Goal: Task Accomplishment & Management: Manage account settings

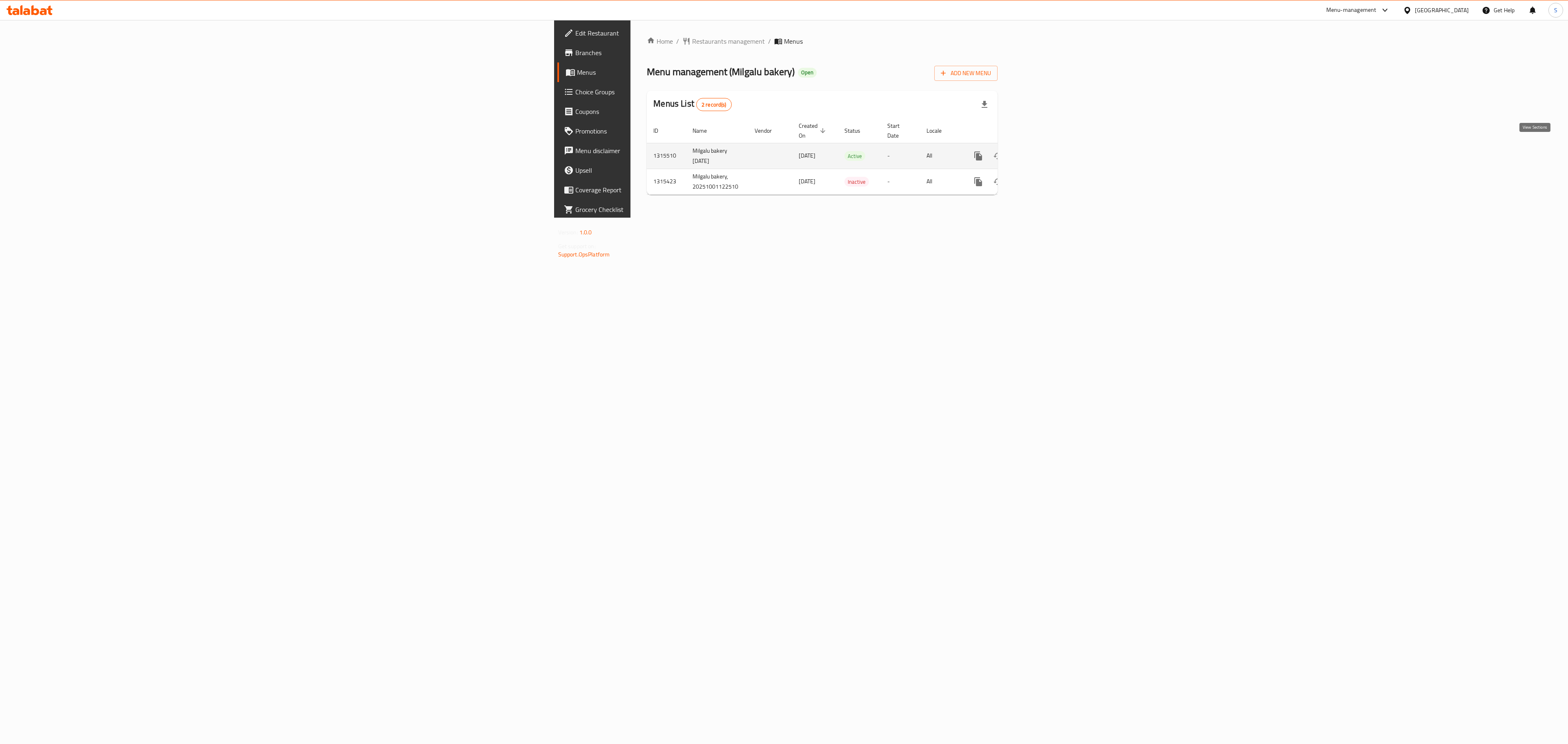
click at [1046, 147] on link "enhanced table" at bounding box center [1037, 156] width 20 height 20
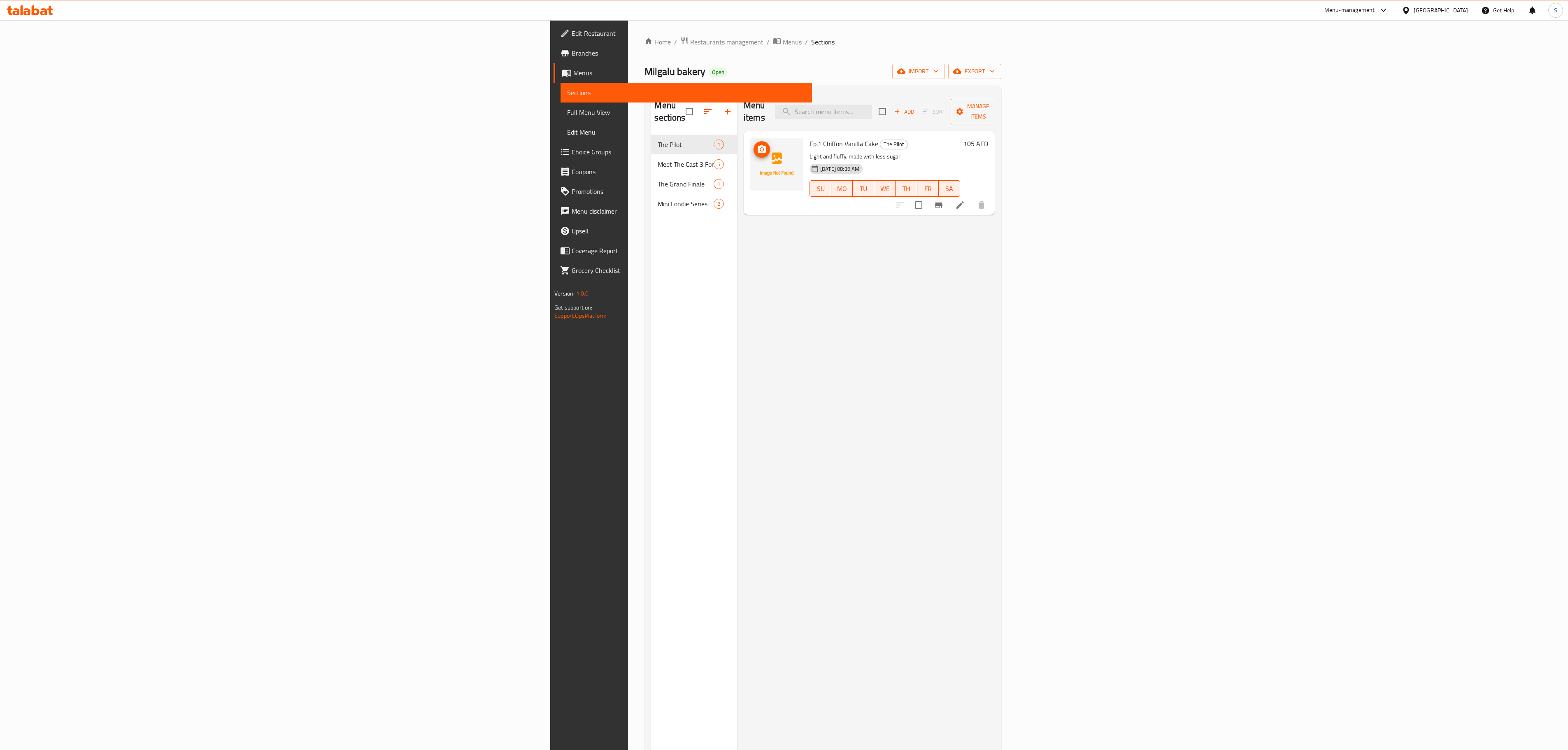
click at [757, 145] on icon "upload picture" at bounding box center [761, 149] width 8 height 8
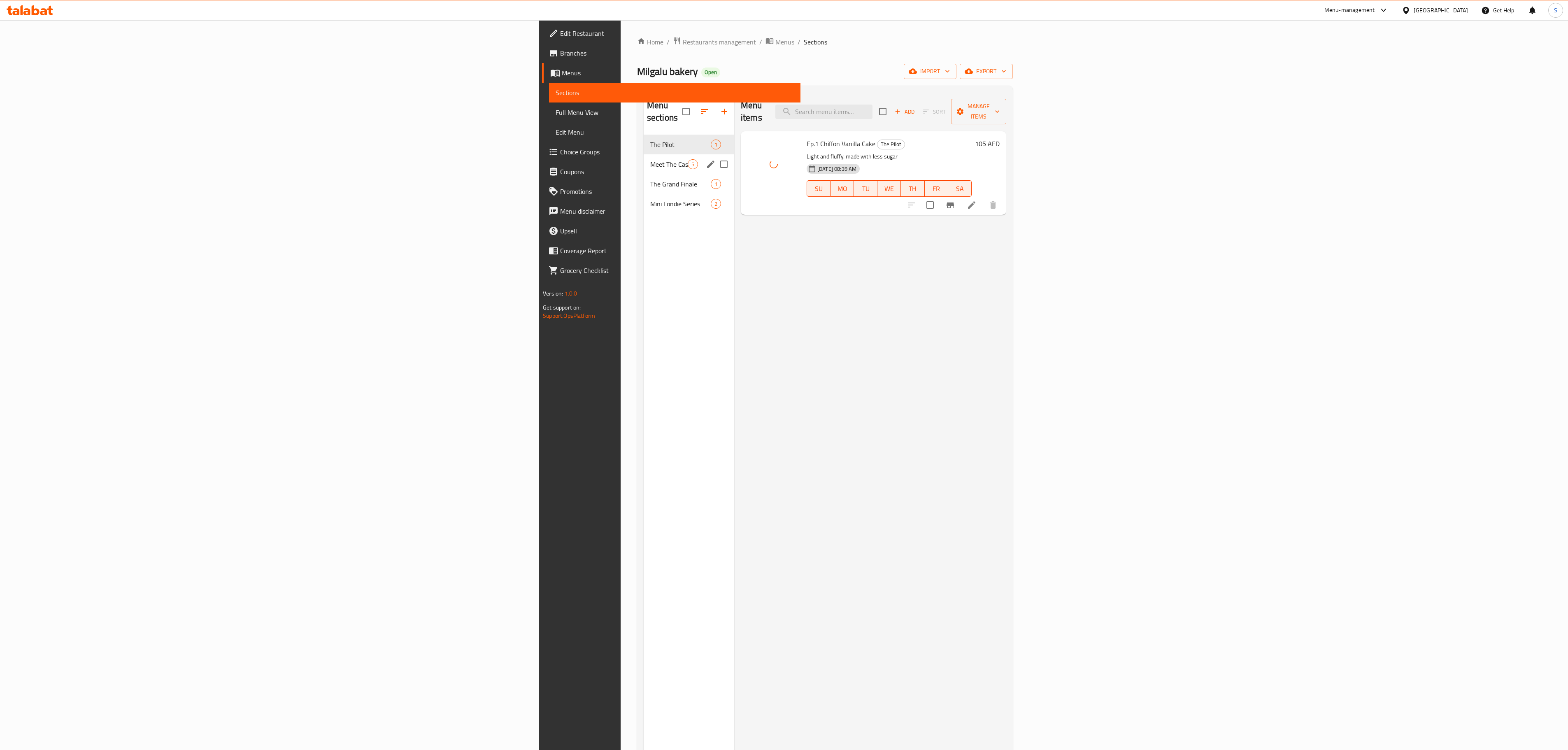
click at [644, 155] on div "Meet The Cast 3 Fondies 5" at bounding box center [689, 165] width 91 height 20
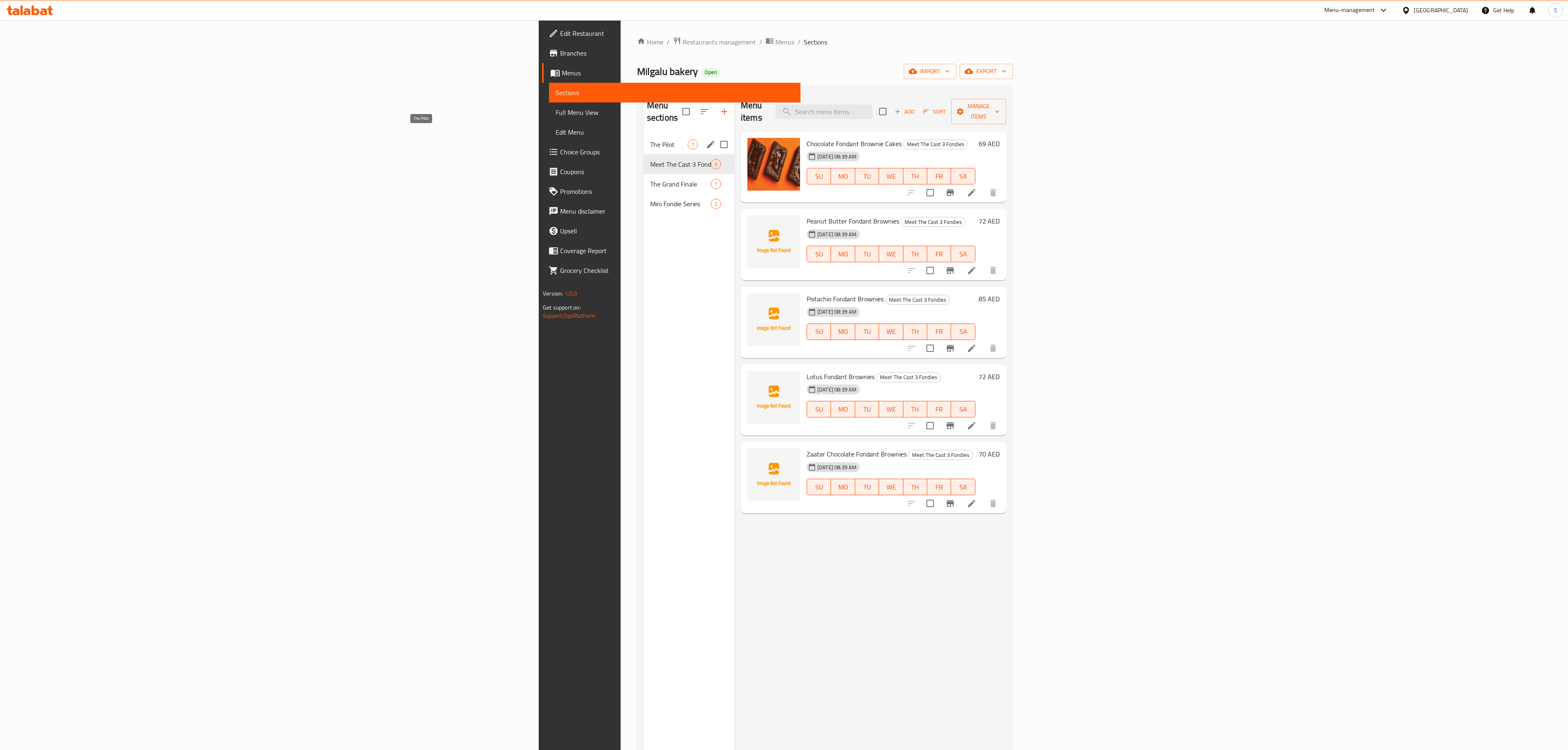
click at [651, 139] on span "The Pilot" at bounding box center [669, 144] width 38 height 10
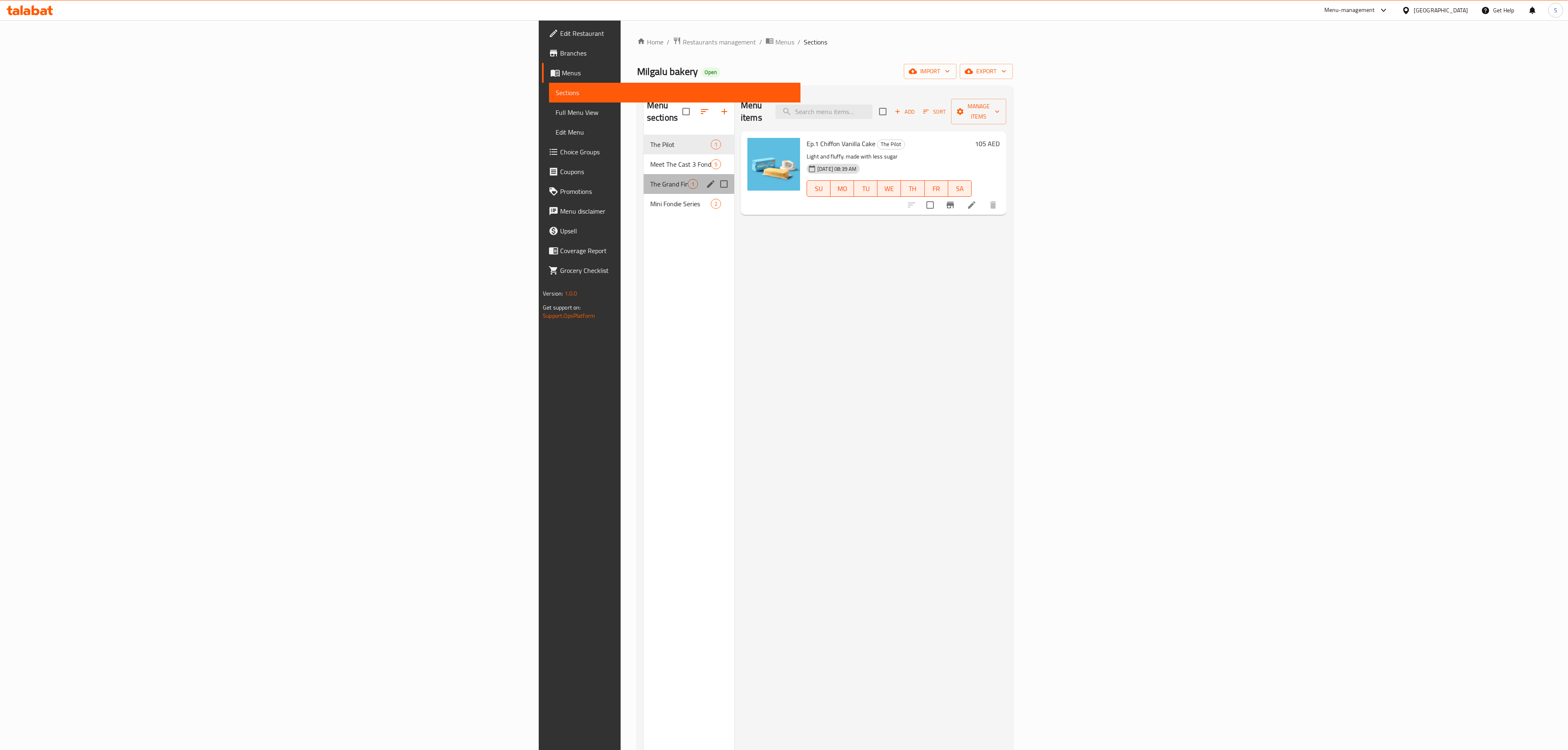
click at [644, 174] on div "The Grand Finale 1" at bounding box center [689, 184] width 91 height 20
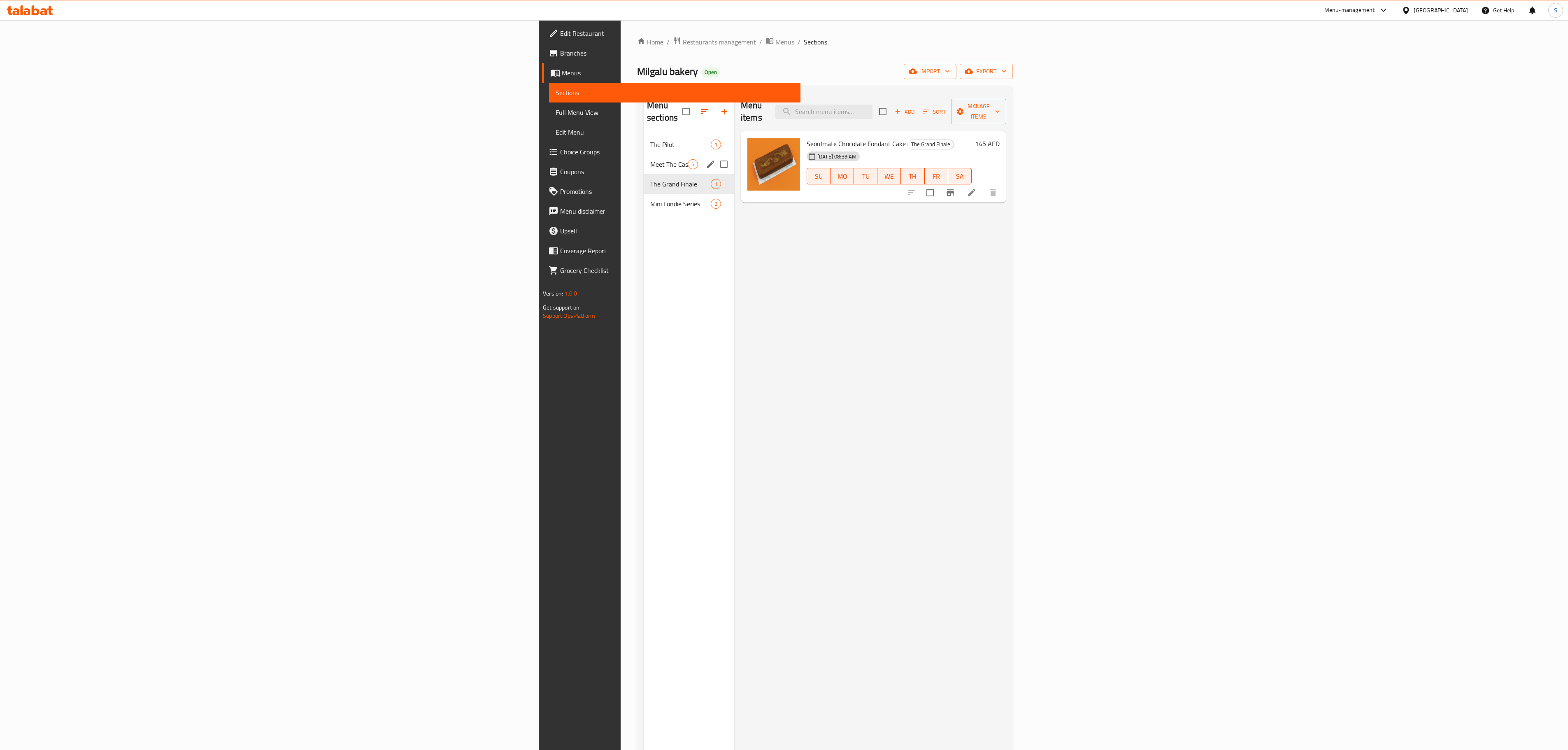
drag, startPoint x: 495, startPoint y: 155, endPoint x: 491, endPoint y: 155, distance: 4.0
click at [651, 159] on span "Meet The Cast 3 Fondies" at bounding box center [669, 164] width 38 height 10
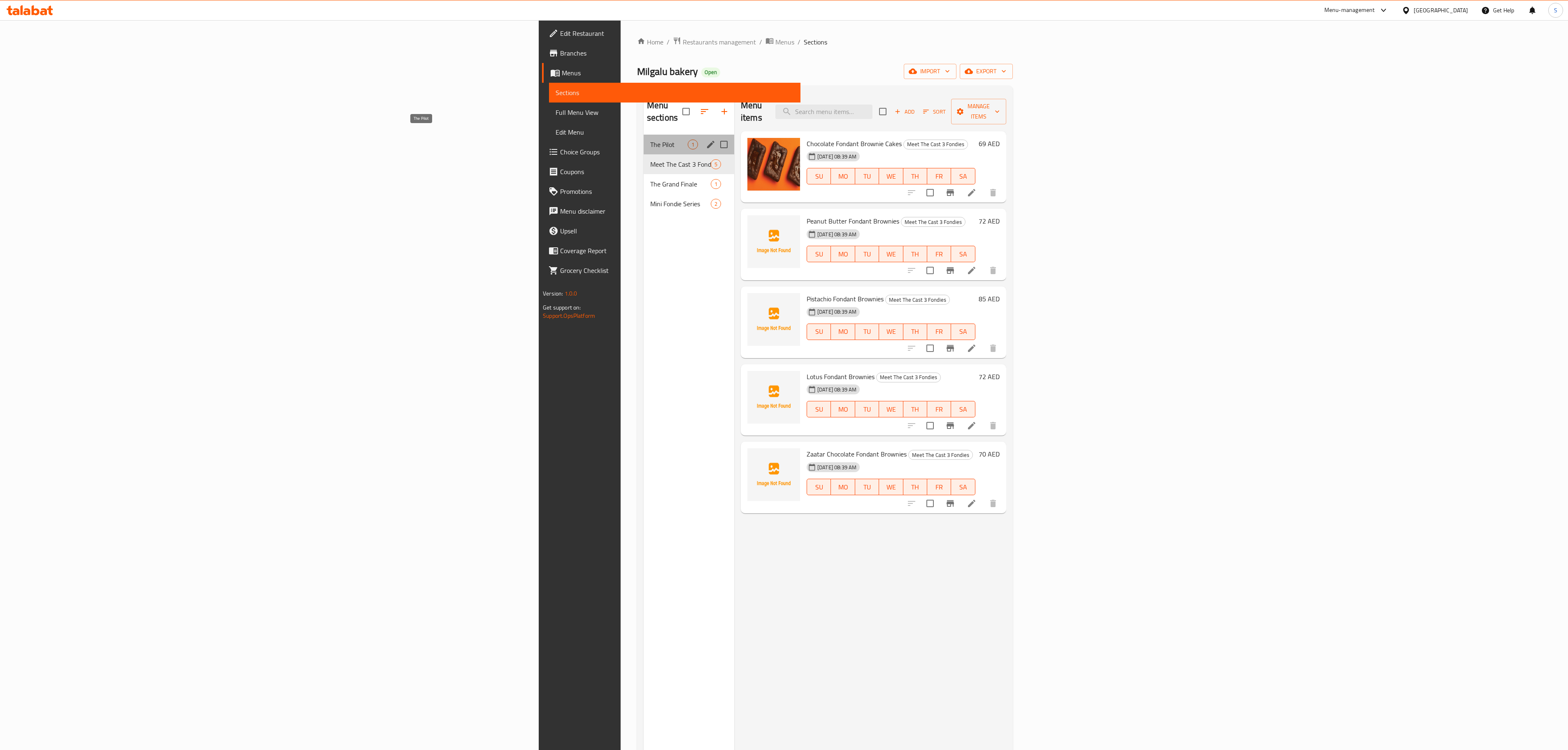
drag, startPoint x: 456, startPoint y: 132, endPoint x: 451, endPoint y: 132, distance: 5.0
click at [651, 139] on span "The Pilot" at bounding box center [669, 144] width 38 height 10
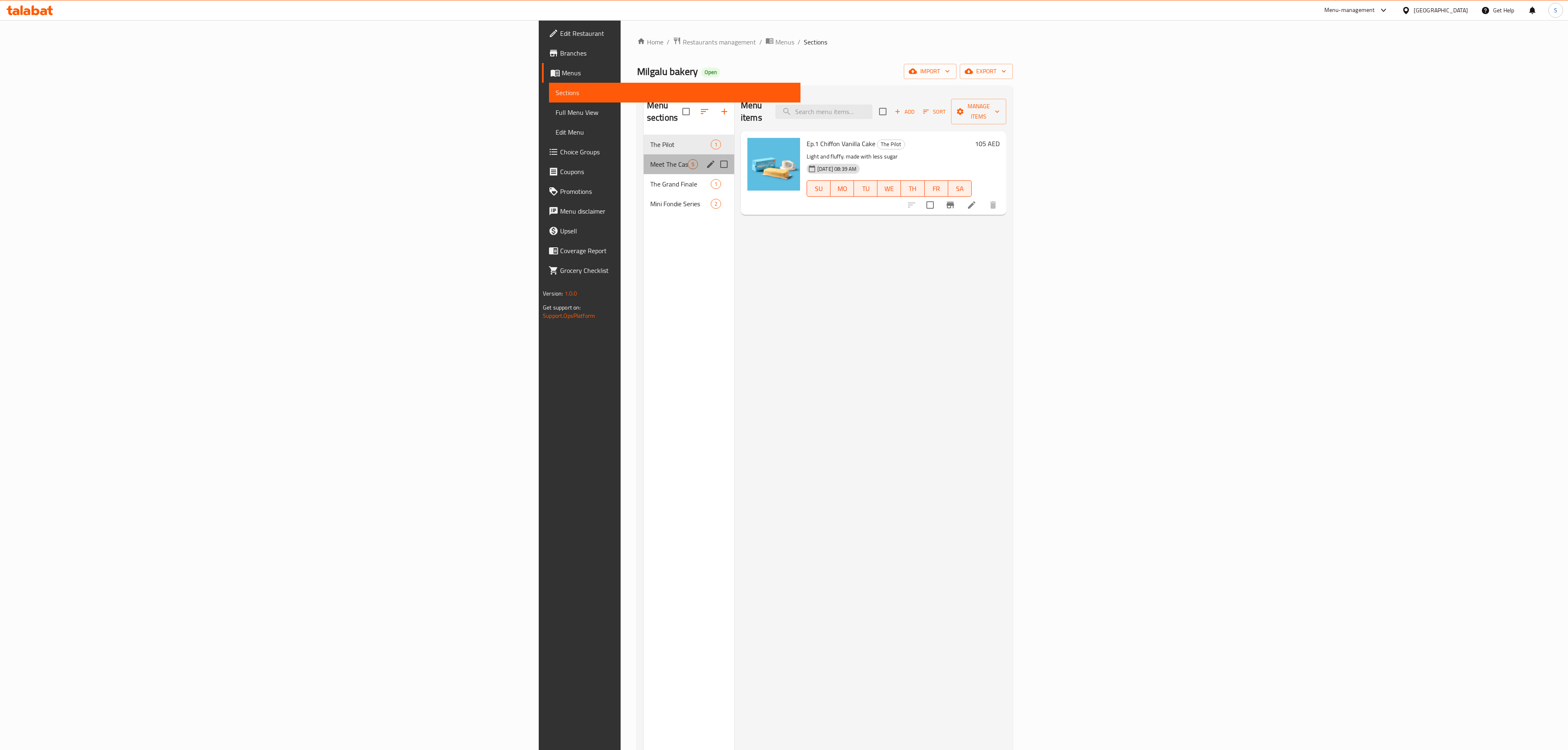
click at [644, 160] on div "Meet The Cast 3 Fondies 5" at bounding box center [689, 165] width 91 height 20
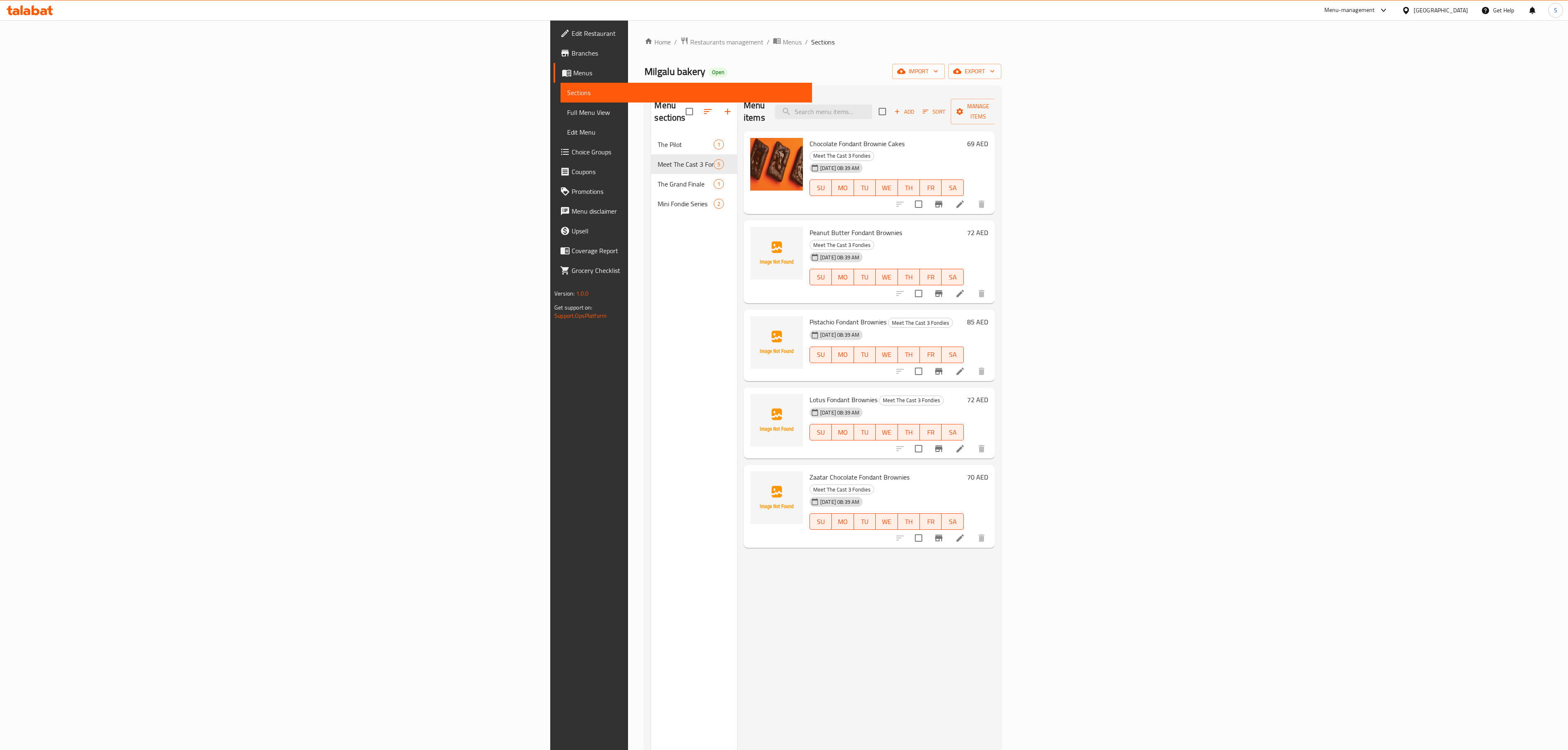
click at [810, 226] on span "Peanut Butter Fondant Brownies" at bounding box center [856, 232] width 92 height 12
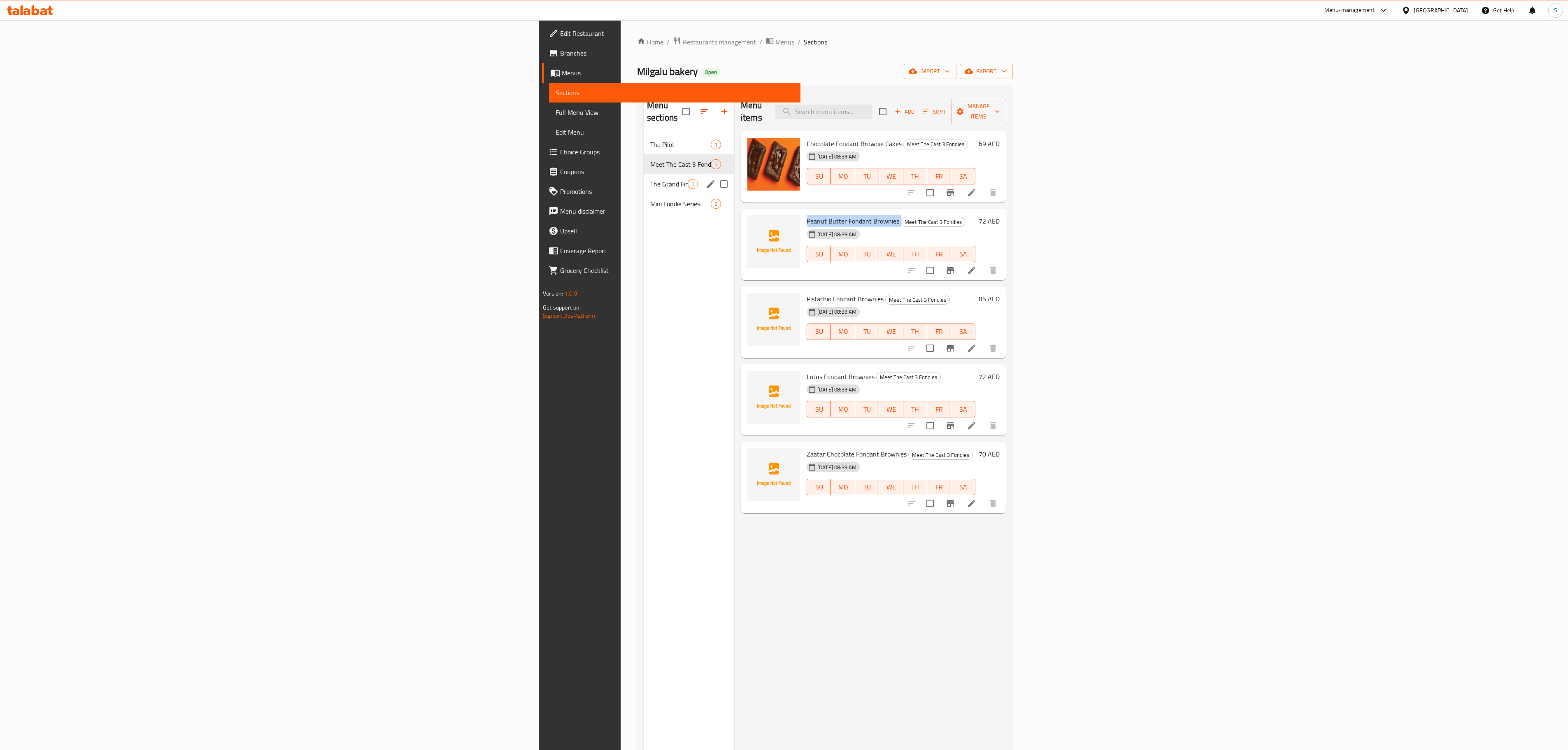
click at [651, 179] on span "The Grand Finale" at bounding box center [669, 184] width 38 height 10
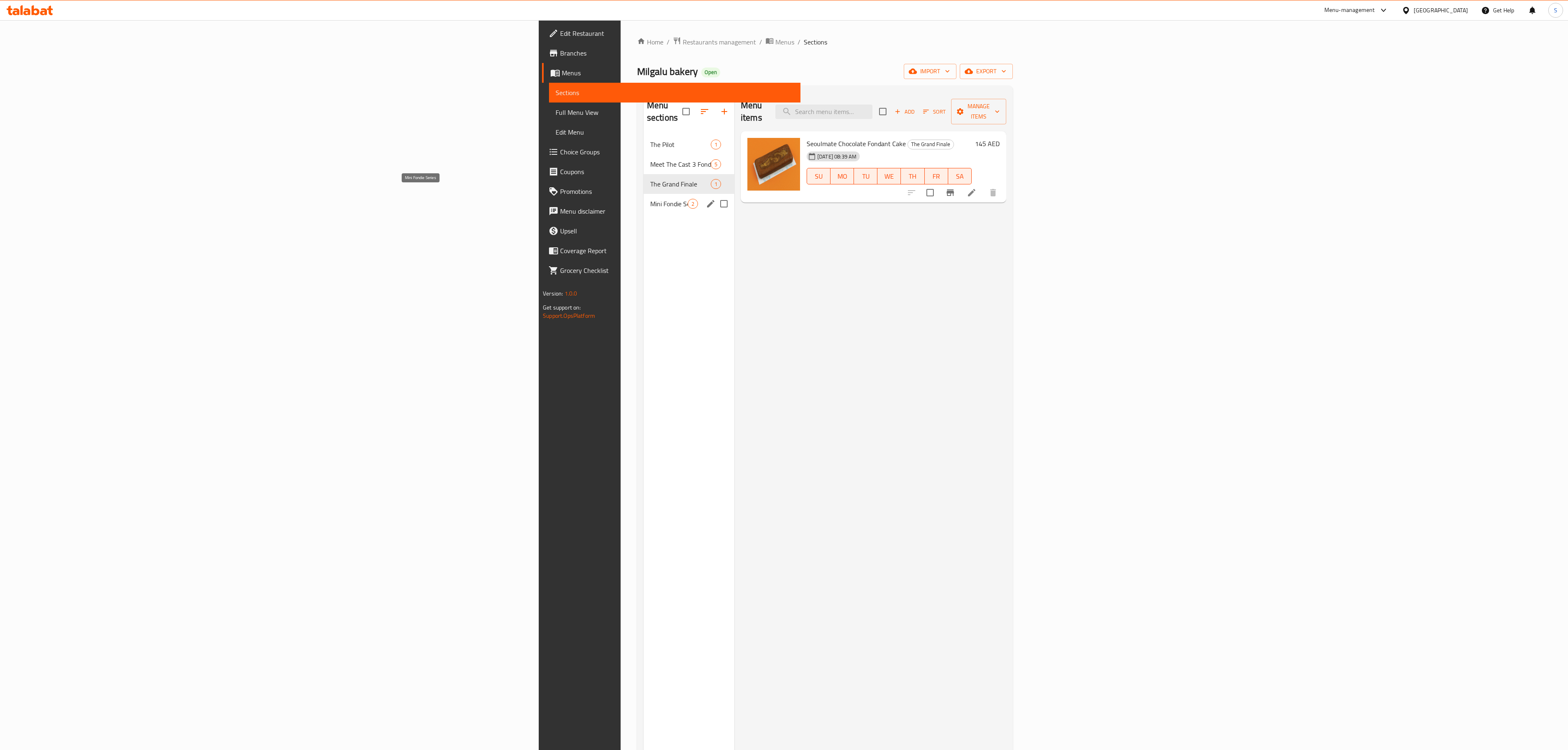
click at [651, 199] on span "Mini Fondie Series" at bounding box center [669, 204] width 38 height 10
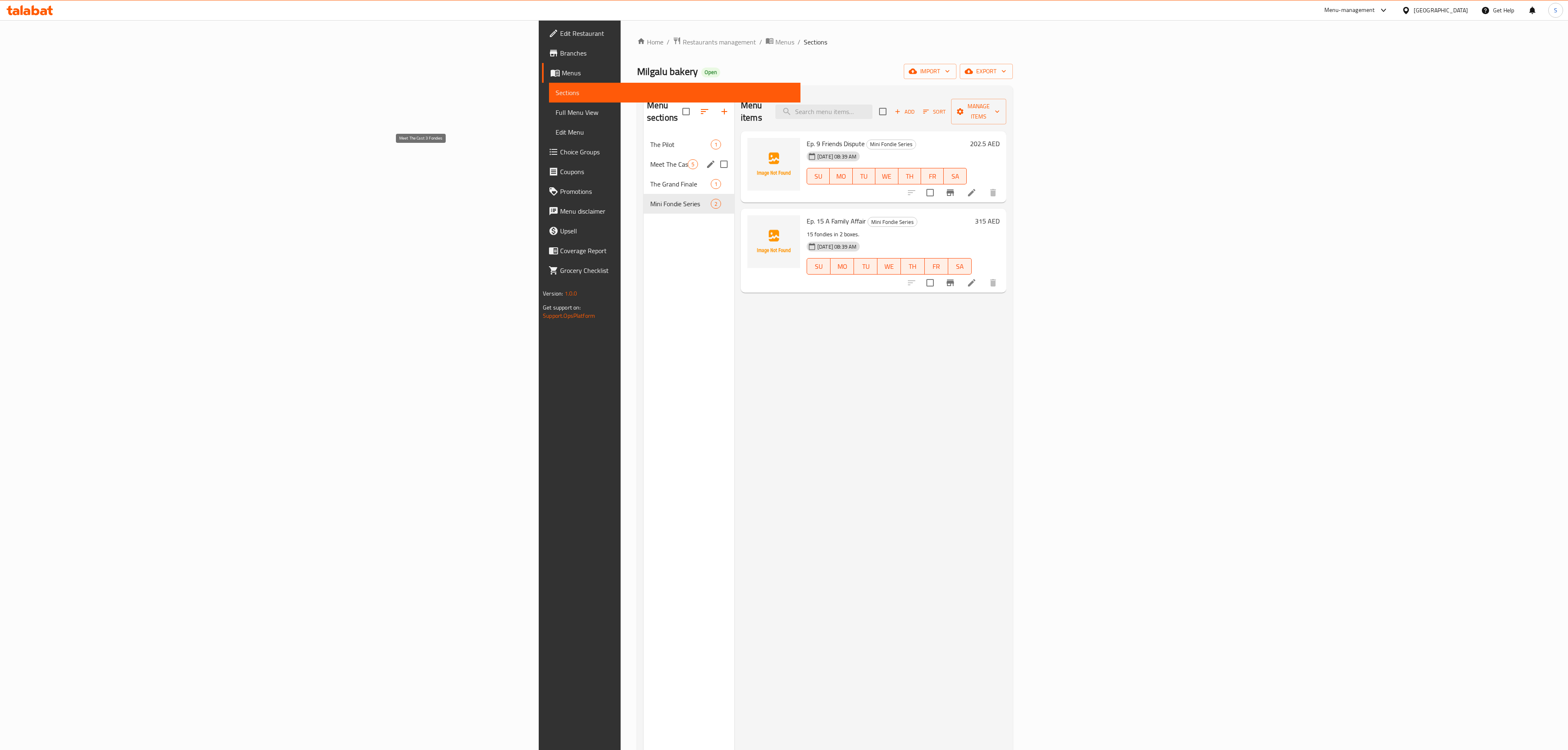
click at [651, 159] on span "Meet The Cast 3 Fondies" at bounding box center [669, 164] width 38 height 10
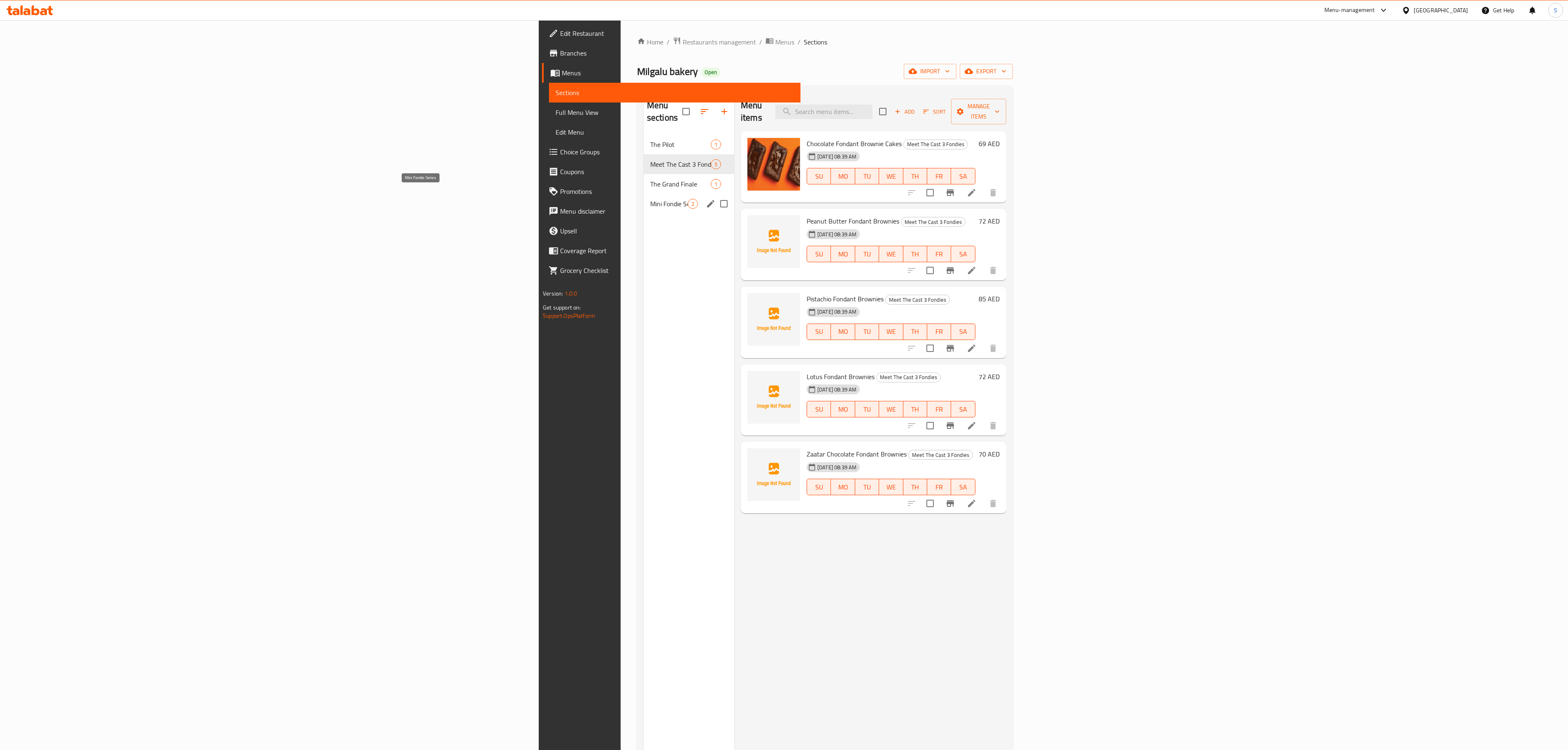
click at [651, 199] on span "Mini Fondie Series" at bounding box center [669, 204] width 38 height 10
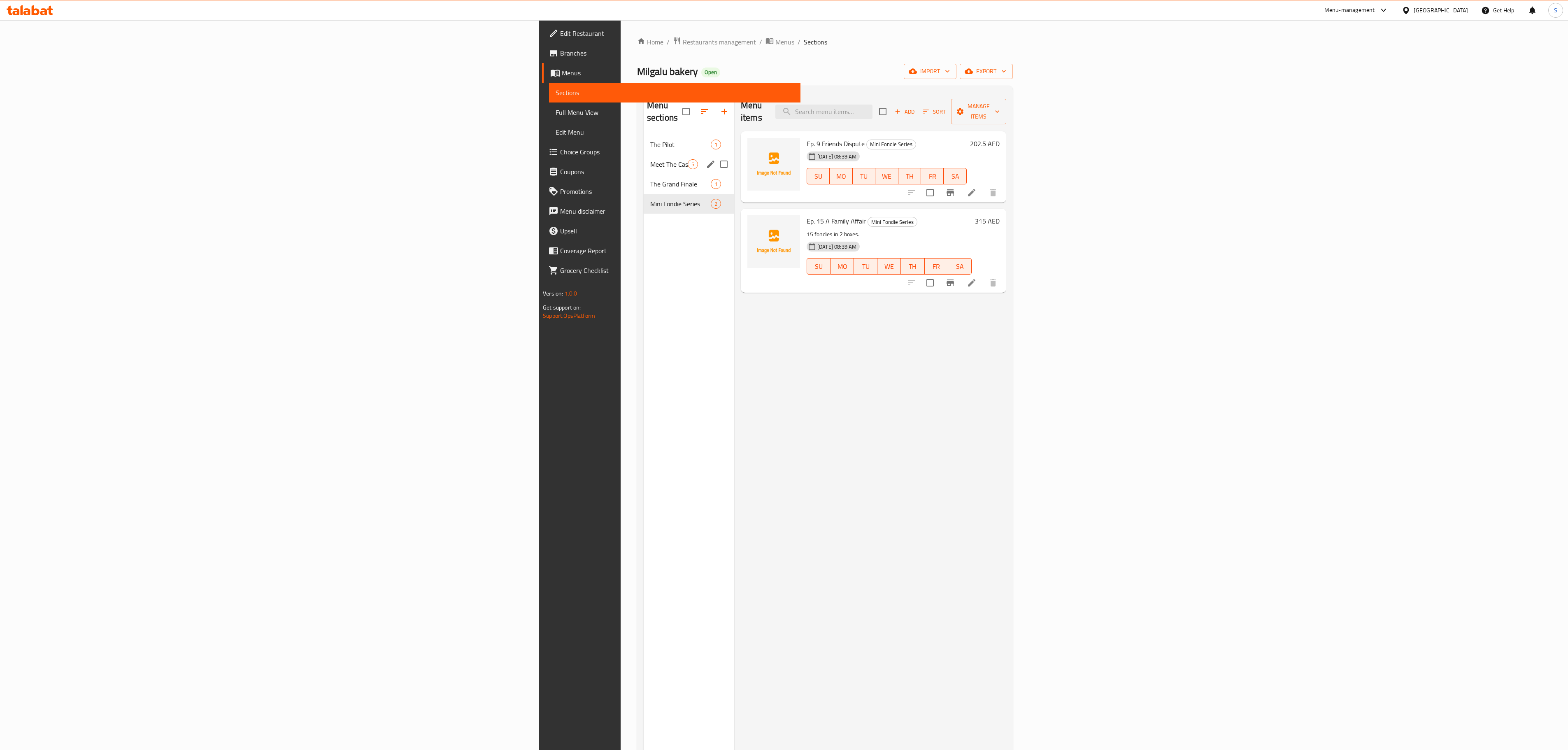
click at [644, 155] on div "Meet The Cast 3 Fondies 5" at bounding box center [689, 165] width 91 height 20
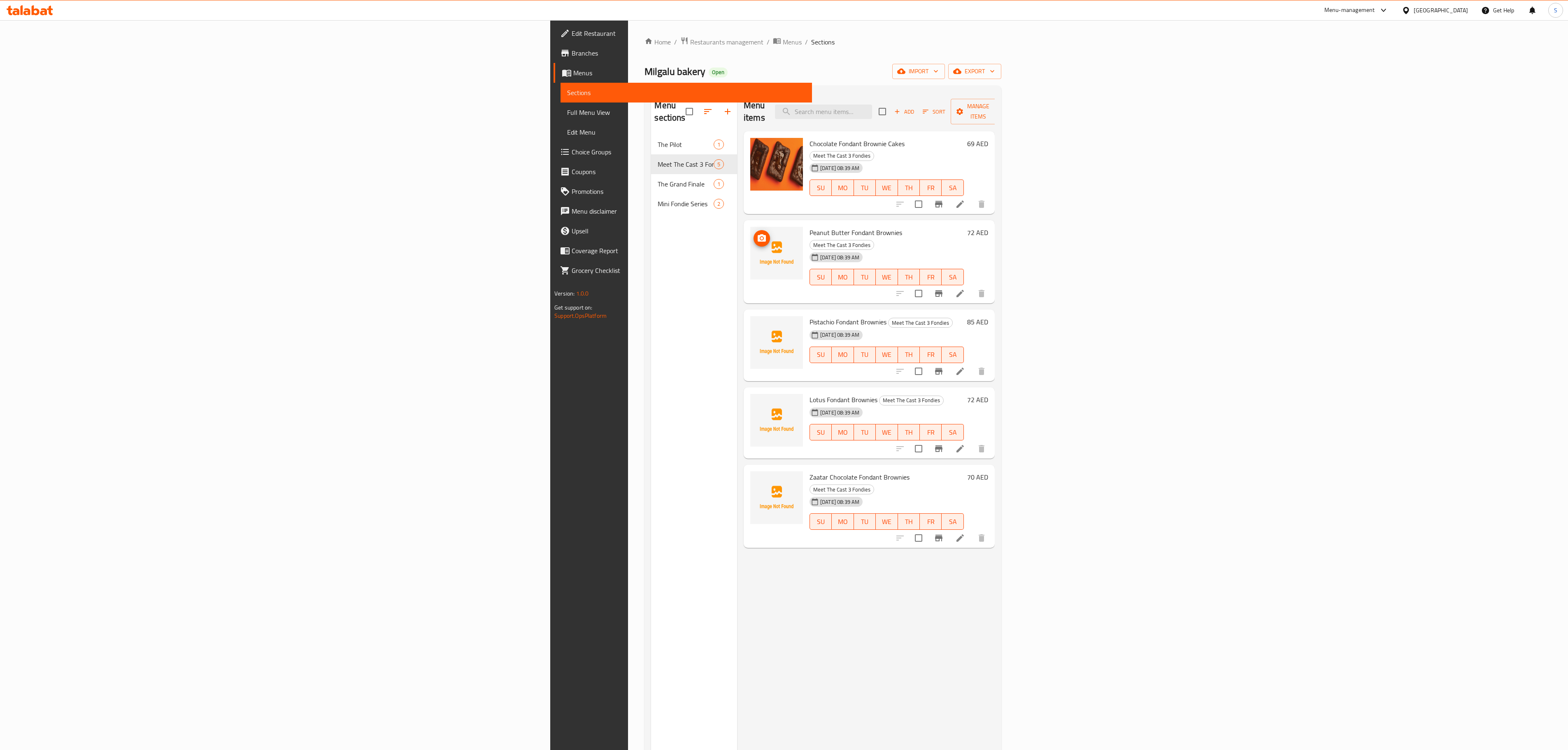
click at [757, 234] on icon "upload picture" at bounding box center [761, 238] width 10 height 10
click at [757, 323] on icon "upload picture" at bounding box center [761, 328] width 10 height 10
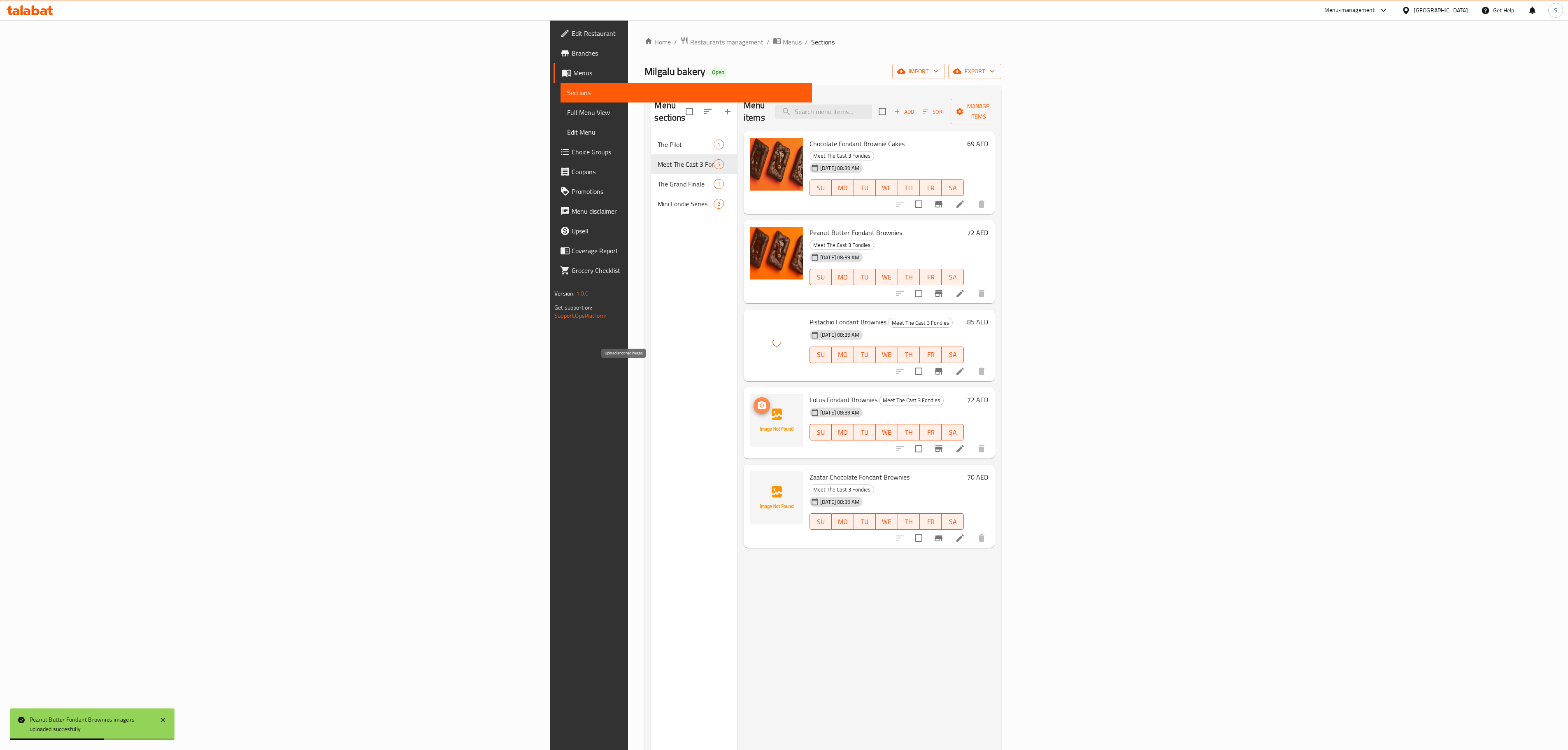
click at [754, 401] on span "upload picture" at bounding box center [761, 405] width 16 height 10
click at [751, 472] on img at bounding box center [777, 498] width 53 height 53
click at [754, 478] on span "upload picture" at bounding box center [761, 482] width 16 height 10
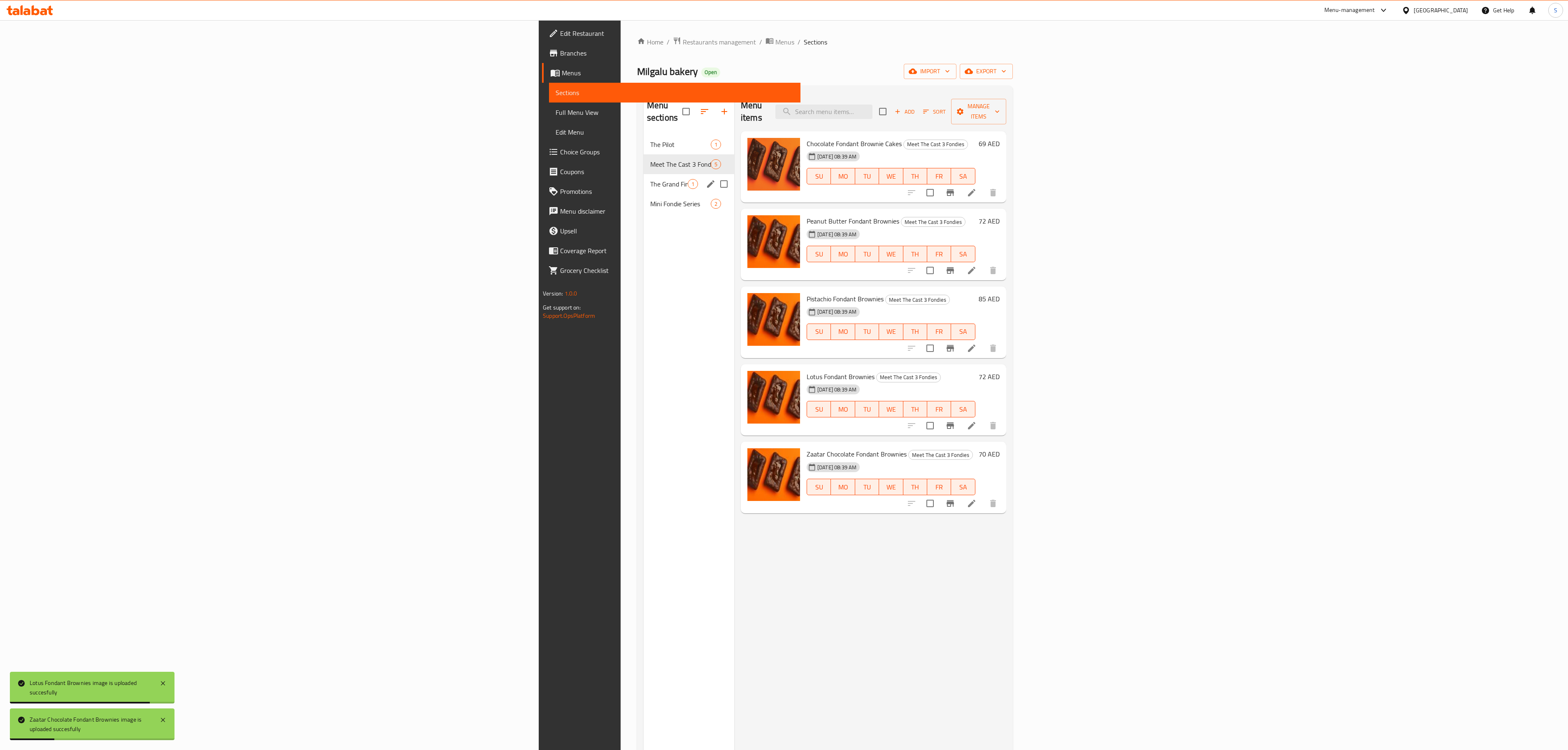
click at [651, 179] on span "The Grand Finale" at bounding box center [669, 184] width 38 height 10
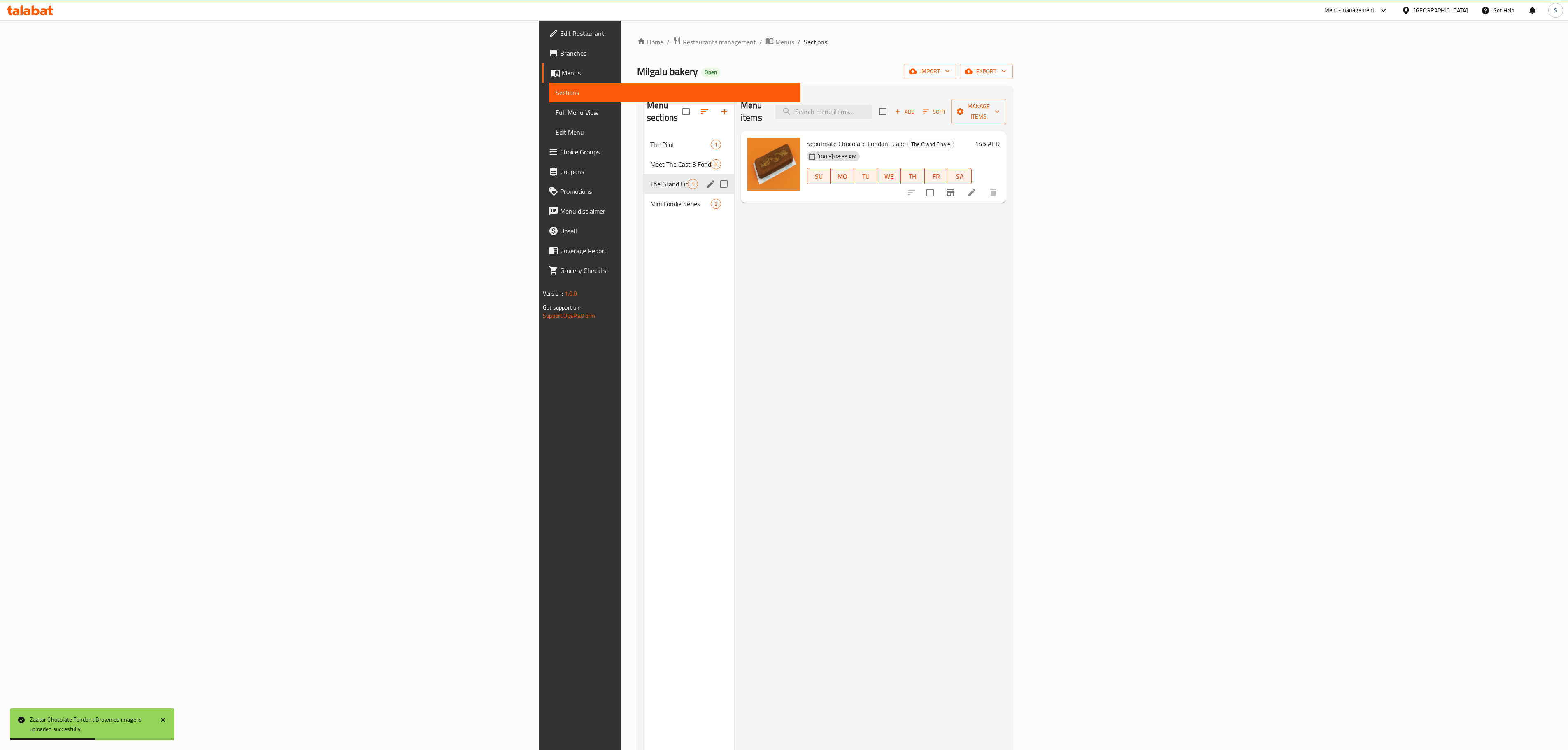
click at [644, 180] on div "The Grand Finale 1" at bounding box center [689, 184] width 91 height 20
click at [651, 199] on span "Mini Fondie Series" at bounding box center [669, 204] width 38 height 10
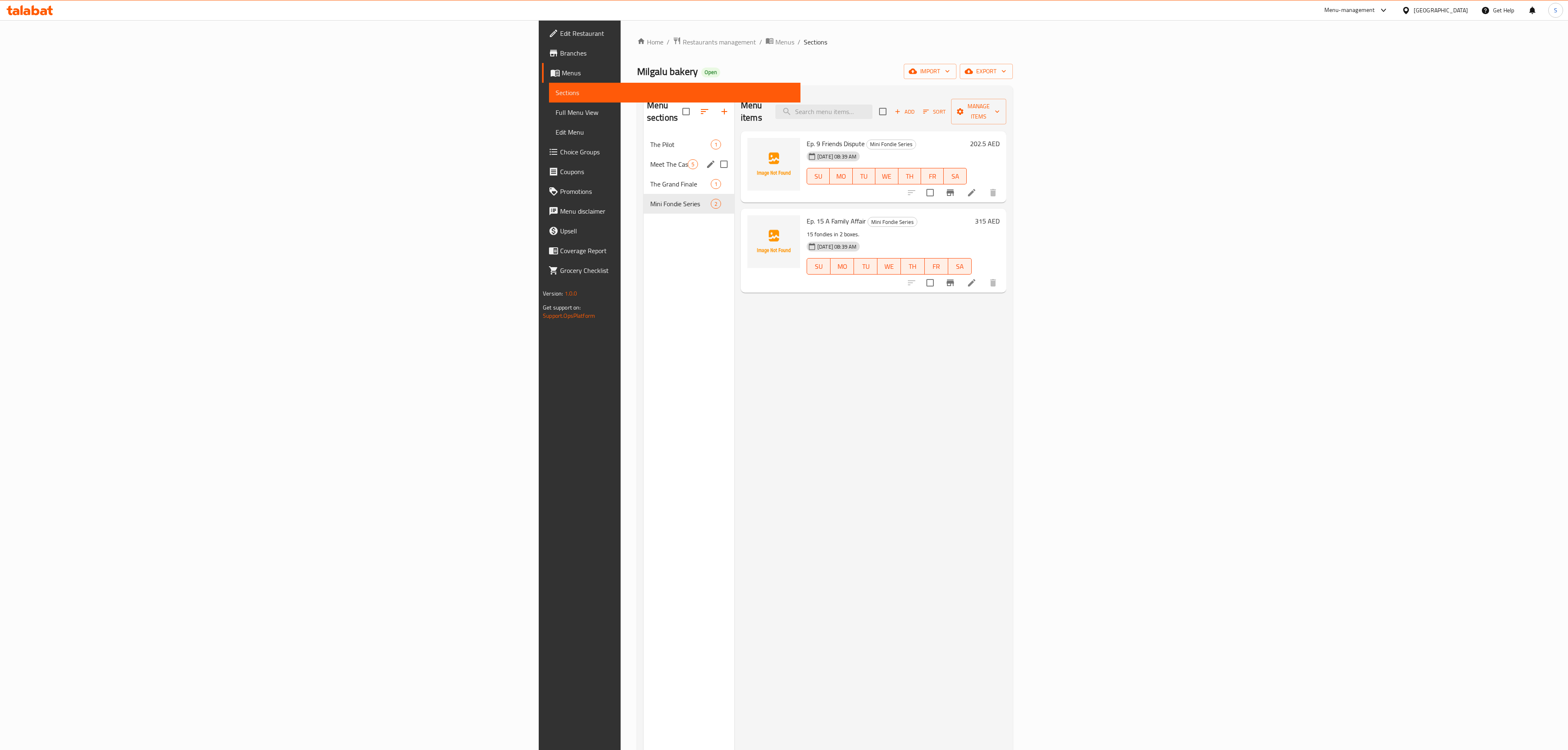
click at [644, 155] on div "Meet The Cast 3 Fondies 5" at bounding box center [689, 165] width 91 height 20
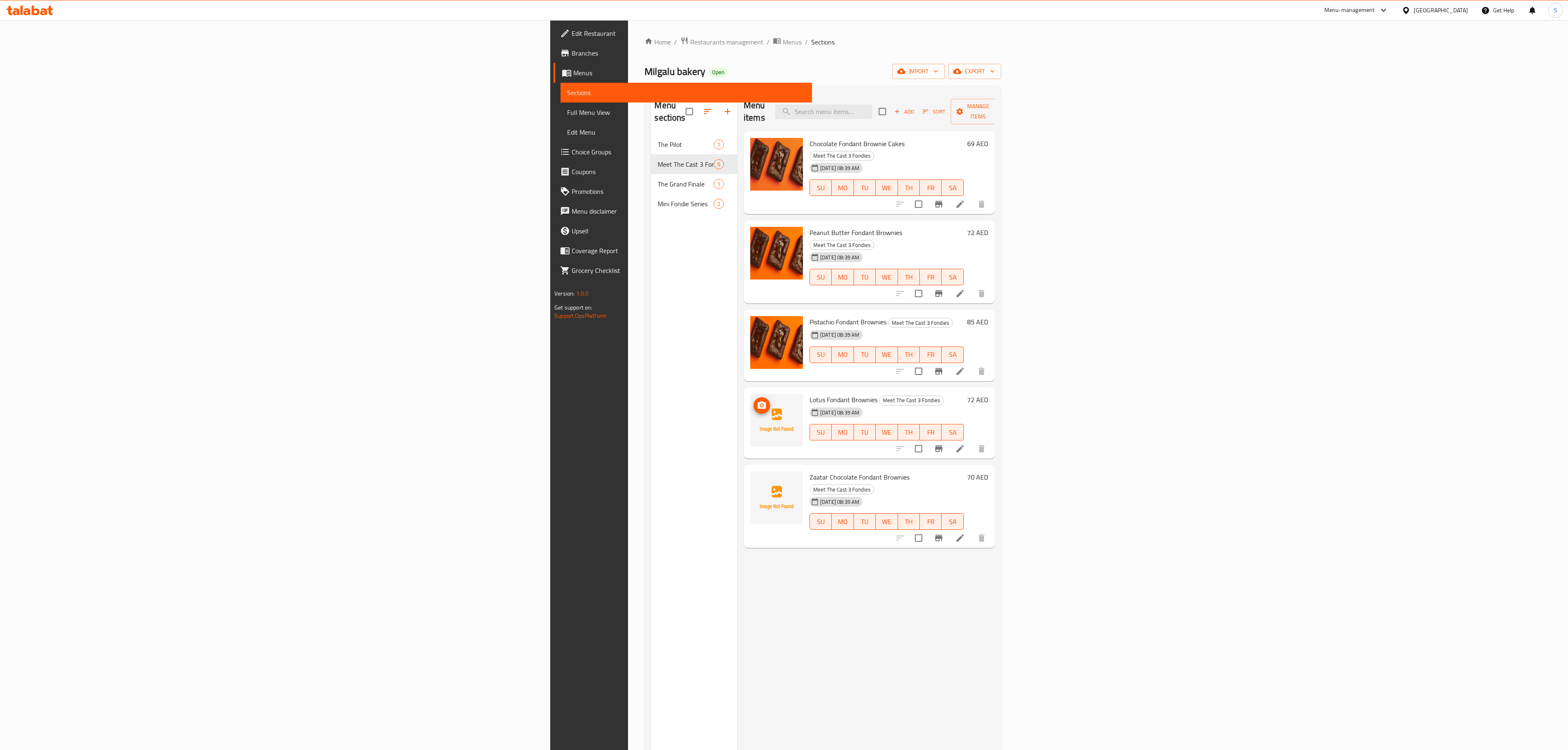
click at [757, 401] on icon "upload picture" at bounding box center [761, 405] width 10 height 10
click at [754, 478] on span "upload picture" at bounding box center [761, 482] width 16 height 10
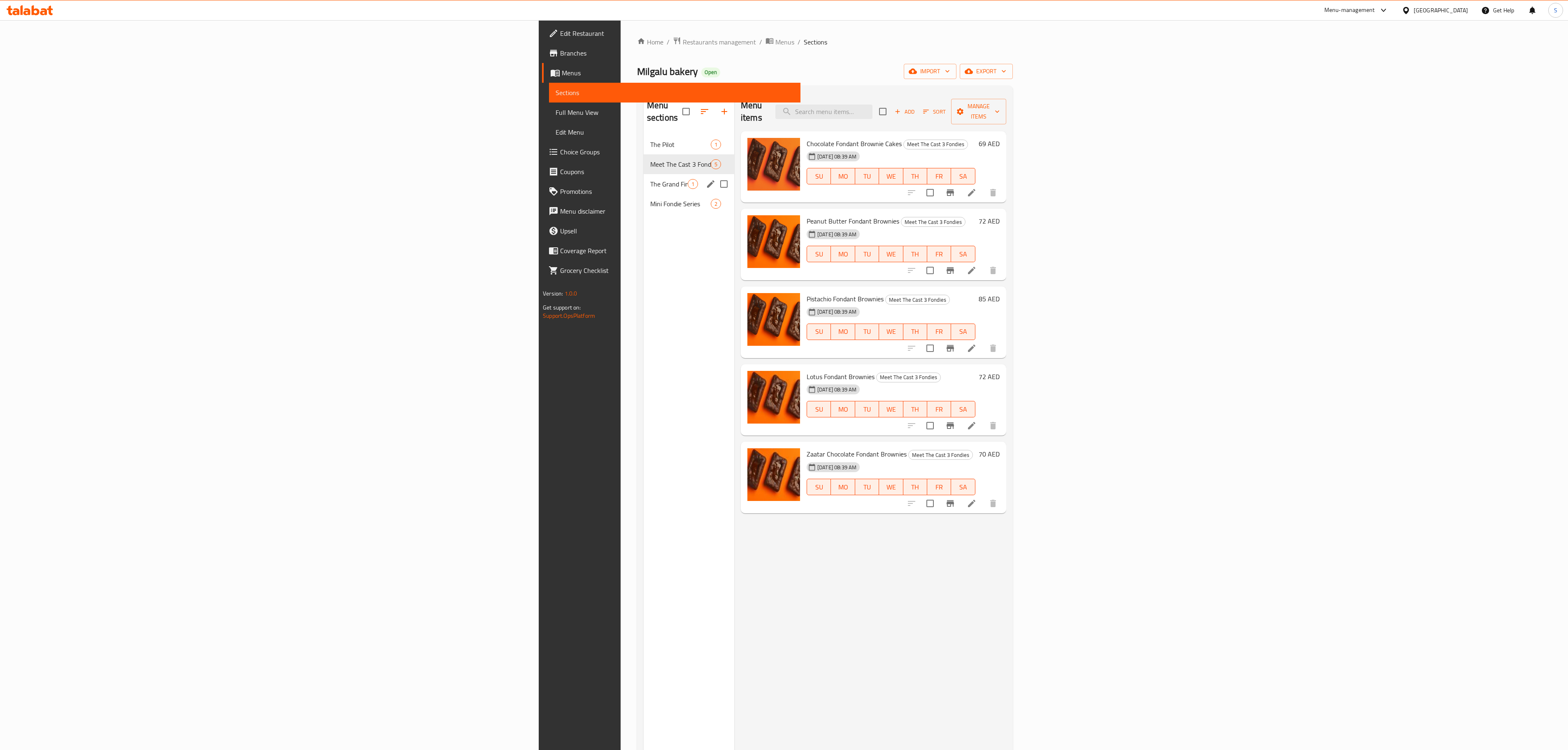
click at [651, 179] on span "The Grand Finale" at bounding box center [669, 184] width 38 height 10
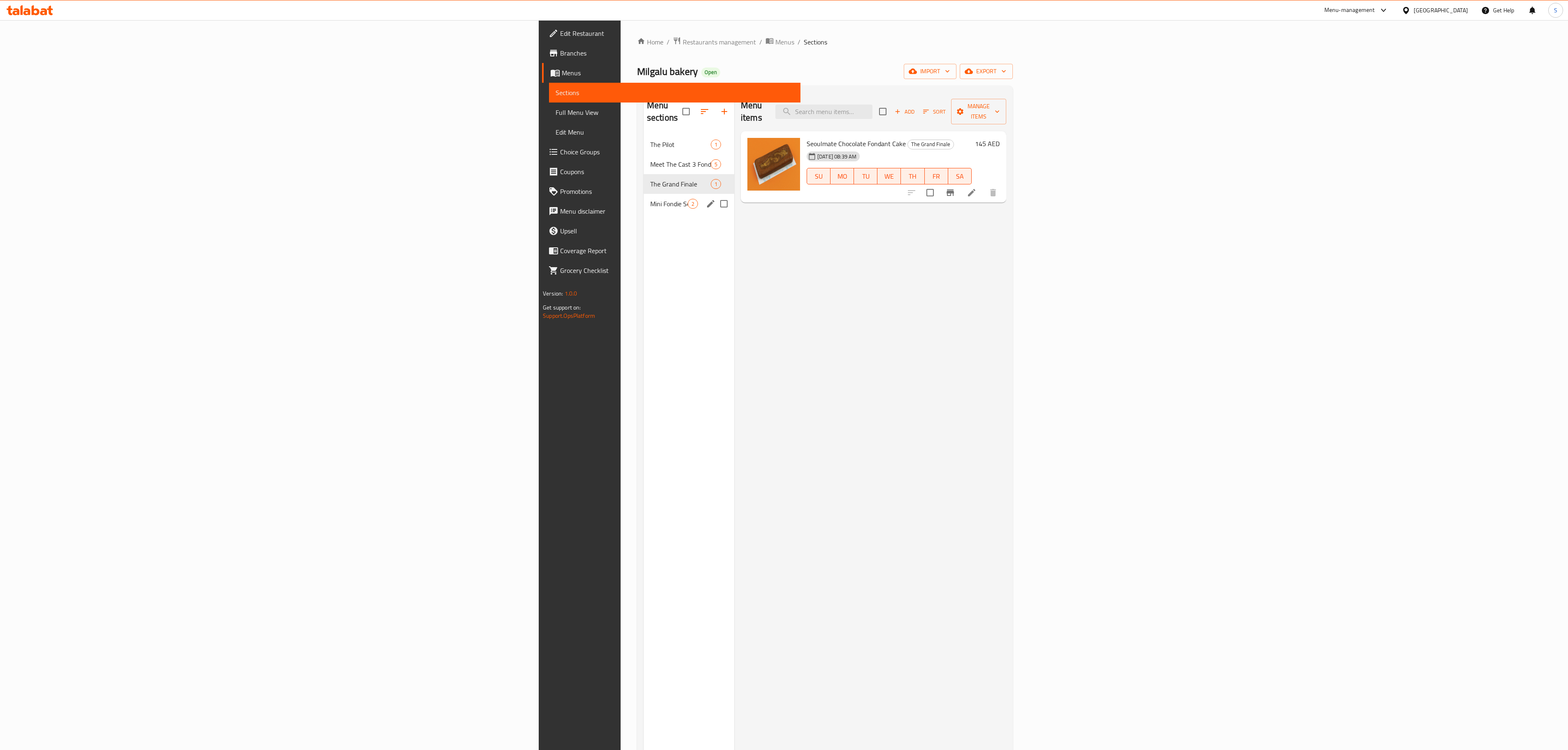
click at [644, 180] on div "The Grand Finale 1" at bounding box center [689, 184] width 91 height 20
click at [644, 194] on div "Mini Fondie Series 2" at bounding box center [689, 204] width 91 height 20
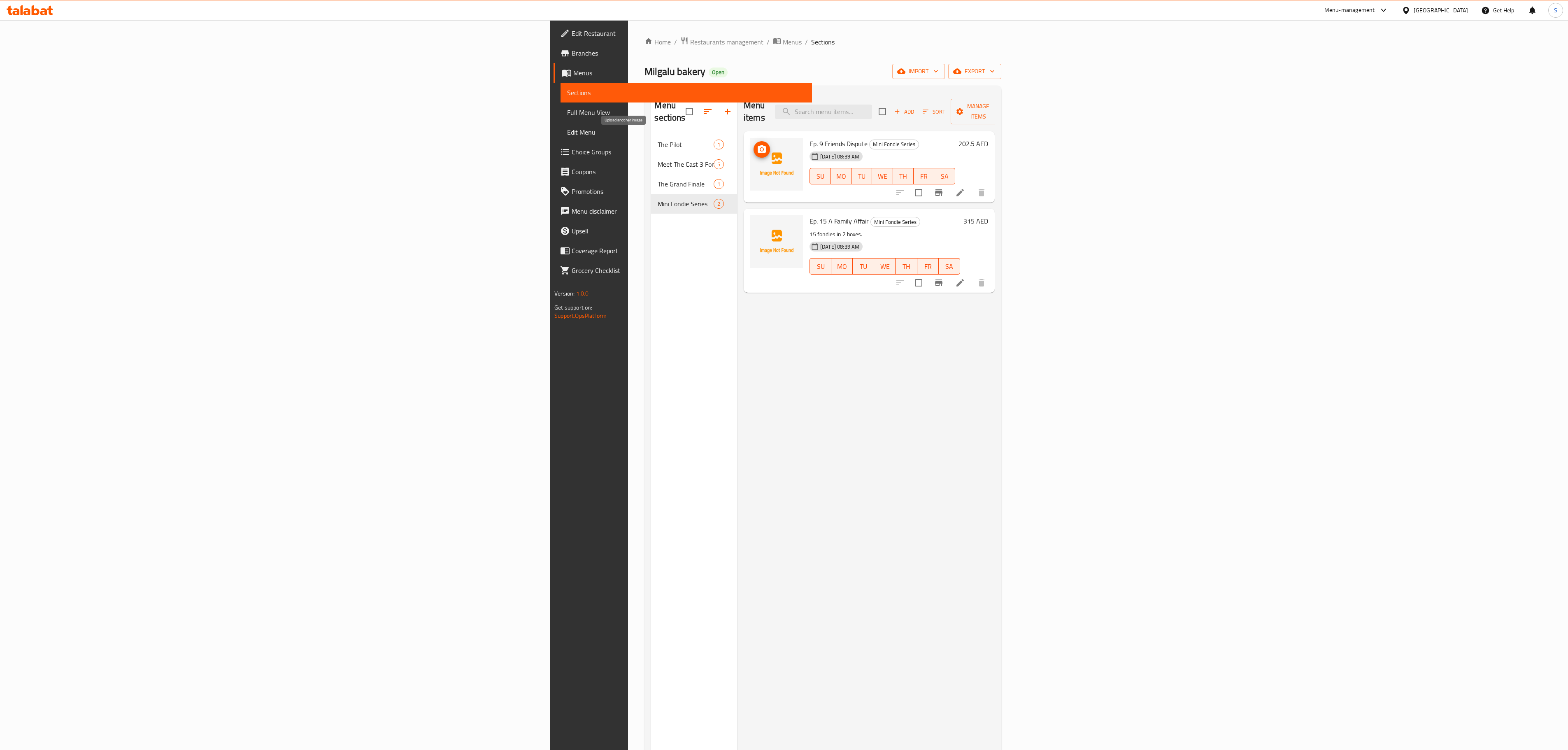
click at [754, 145] on span "upload picture" at bounding box center [761, 149] width 16 height 10
click at [754, 222] on span "upload picture" at bounding box center [761, 227] width 16 height 10
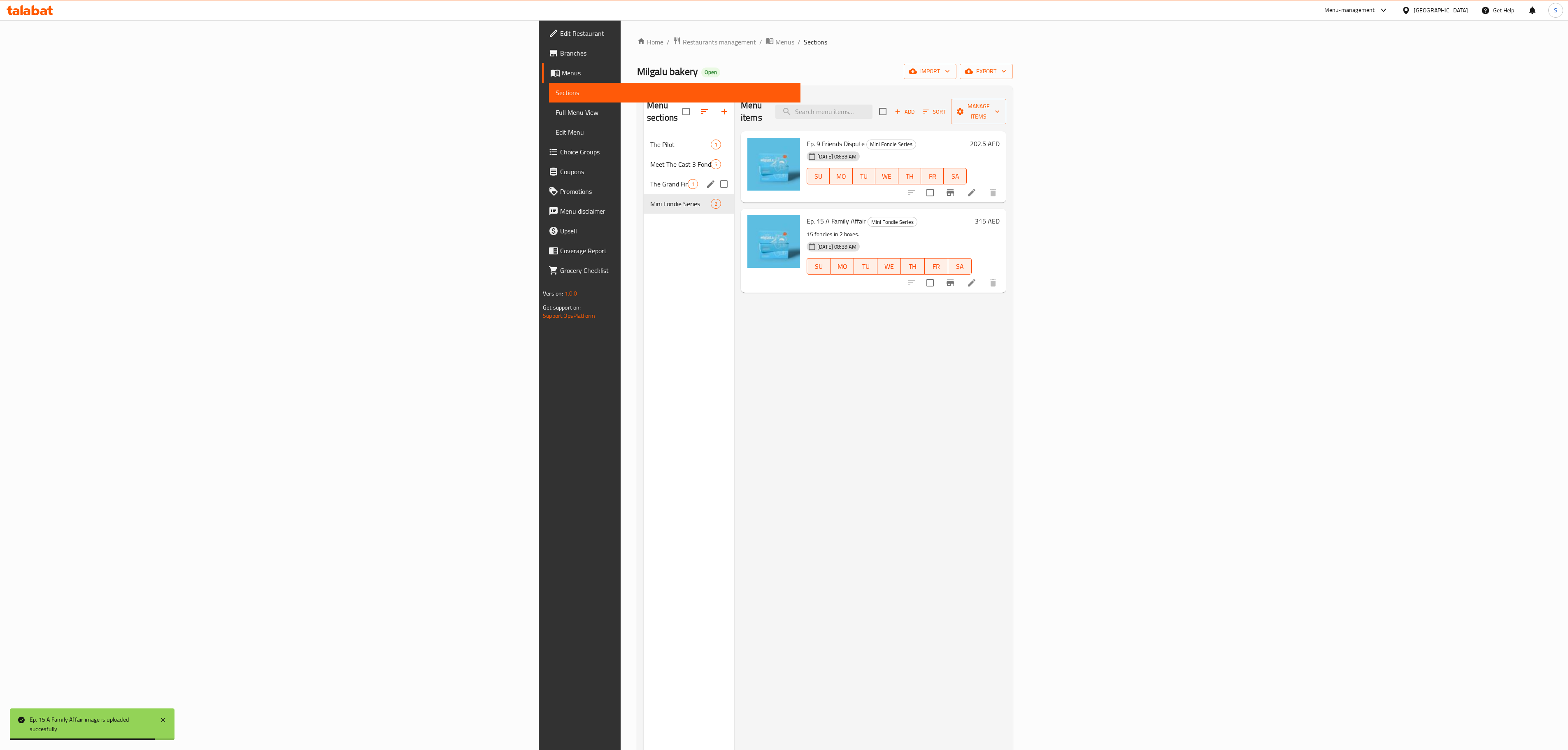
click at [644, 174] on div "The Grand Finale 1" at bounding box center [689, 184] width 91 height 20
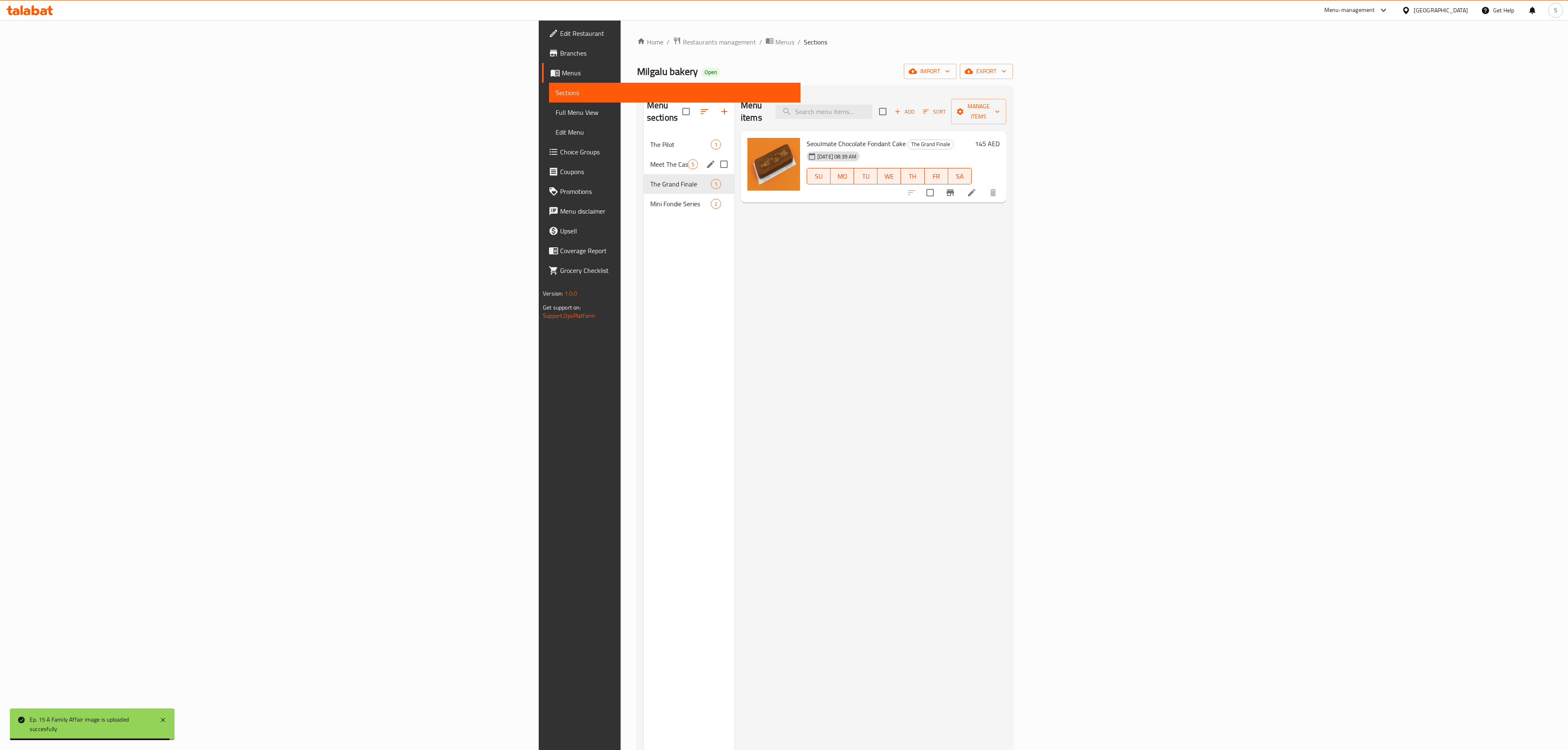
drag, startPoint x: 495, startPoint y: 160, endPoint x: 501, endPoint y: 157, distance: 6.7
click at [644, 157] on div "Meet The Cast 3 Fondies 5" at bounding box center [689, 165] width 91 height 20
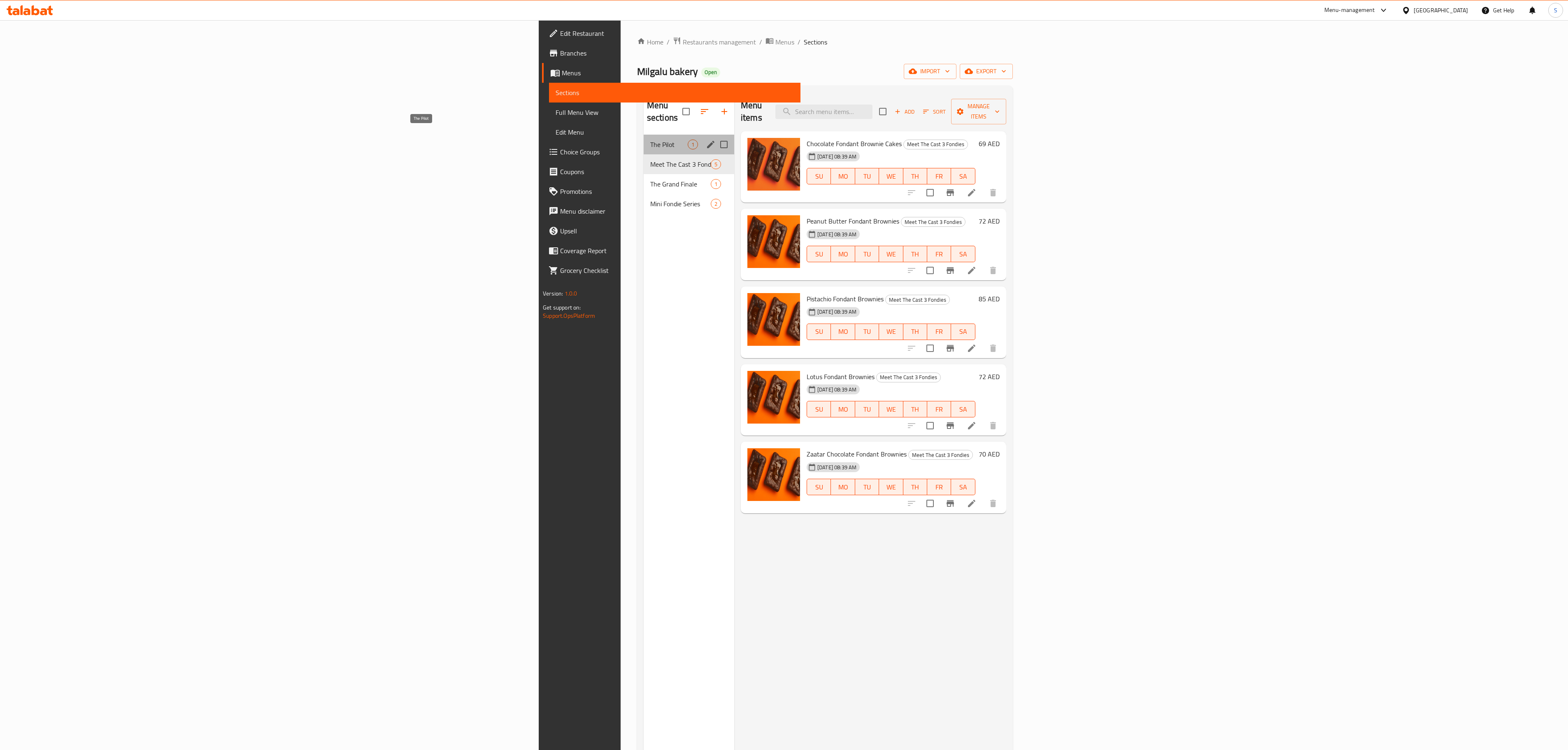
click at [651, 139] on span "The Pilot" at bounding box center [669, 144] width 38 height 10
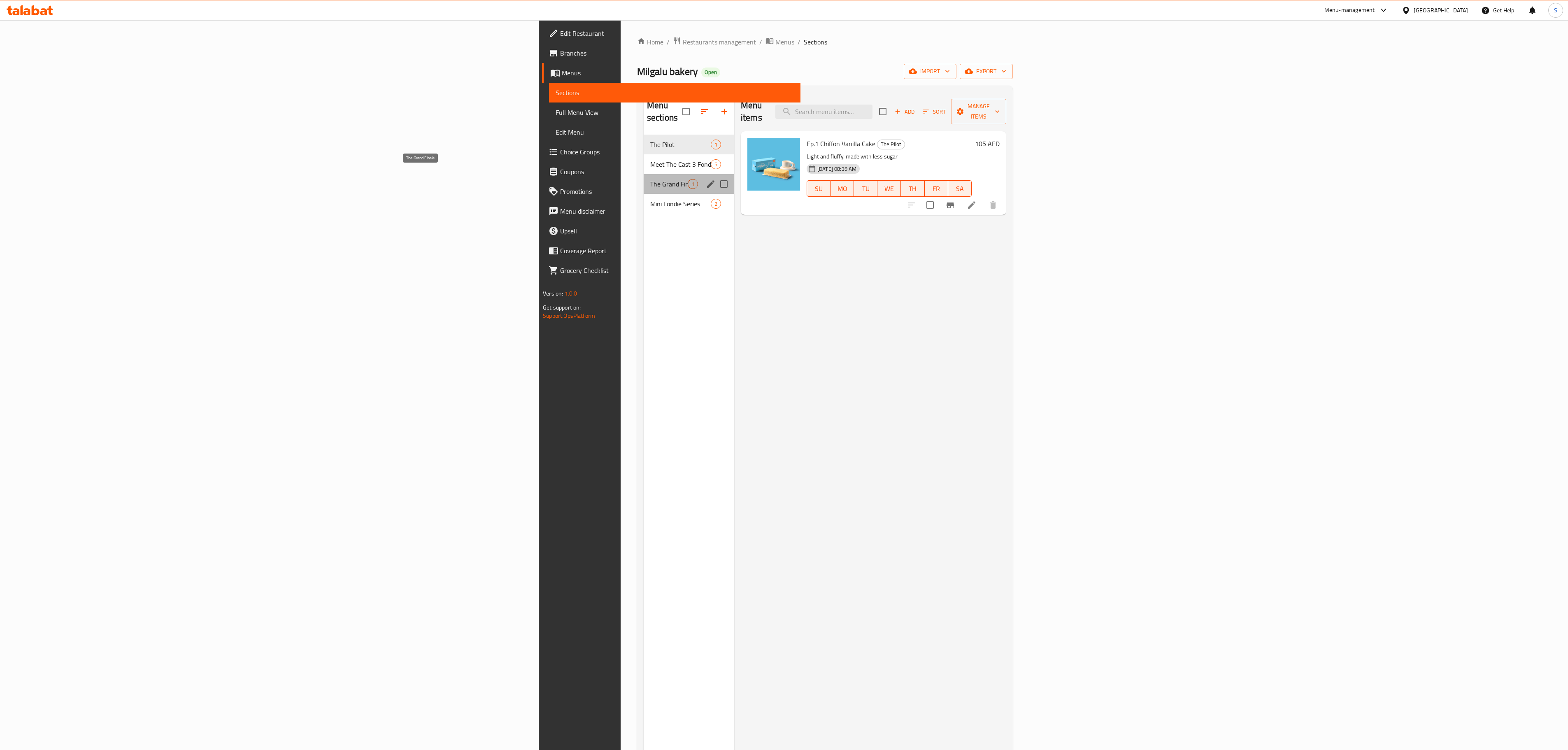
drag, startPoint x: 493, startPoint y: 175, endPoint x: 509, endPoint y: 173, distance: 16.1
click at [651, 179] on span "The Grand Finale" at bounding box center [669, 184] width 38 height 10
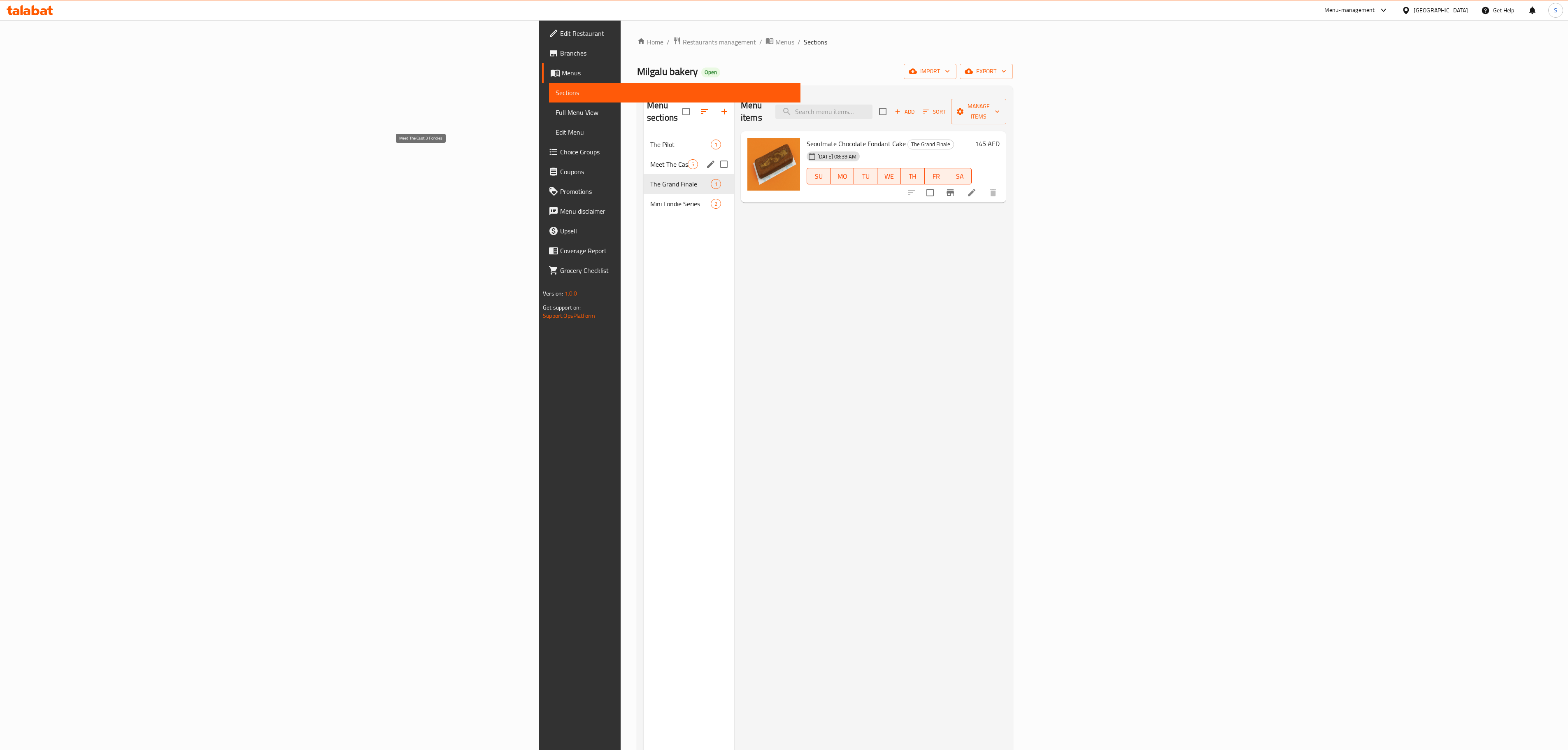
click at [651, 159] on span "Meet The Cast 3 Fondies" at bounding box center [669, 164] width 38 height 10
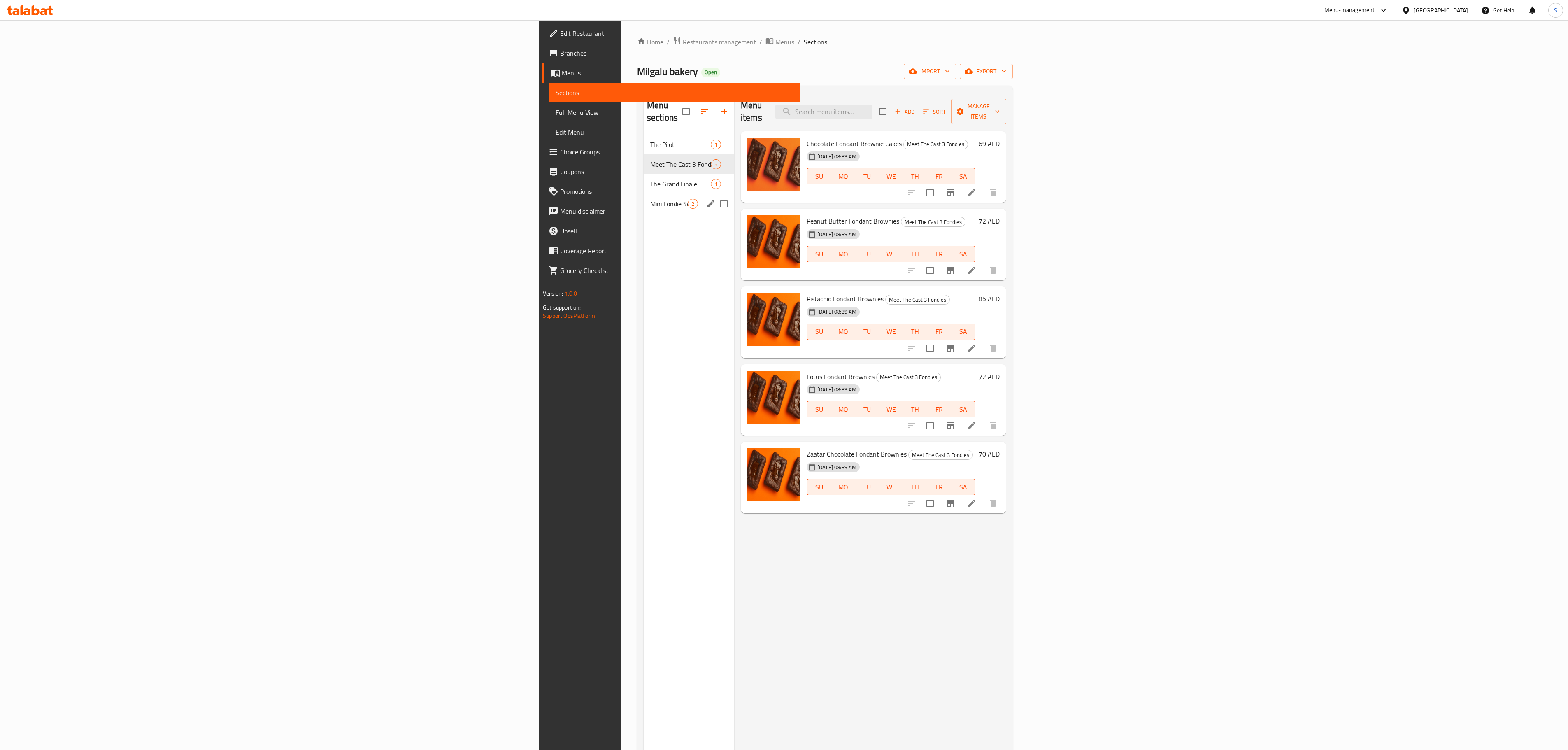
click at [644, 194] on div "Mini Fondie Series 2" at bounding box center [689, 204] width 91 height 20
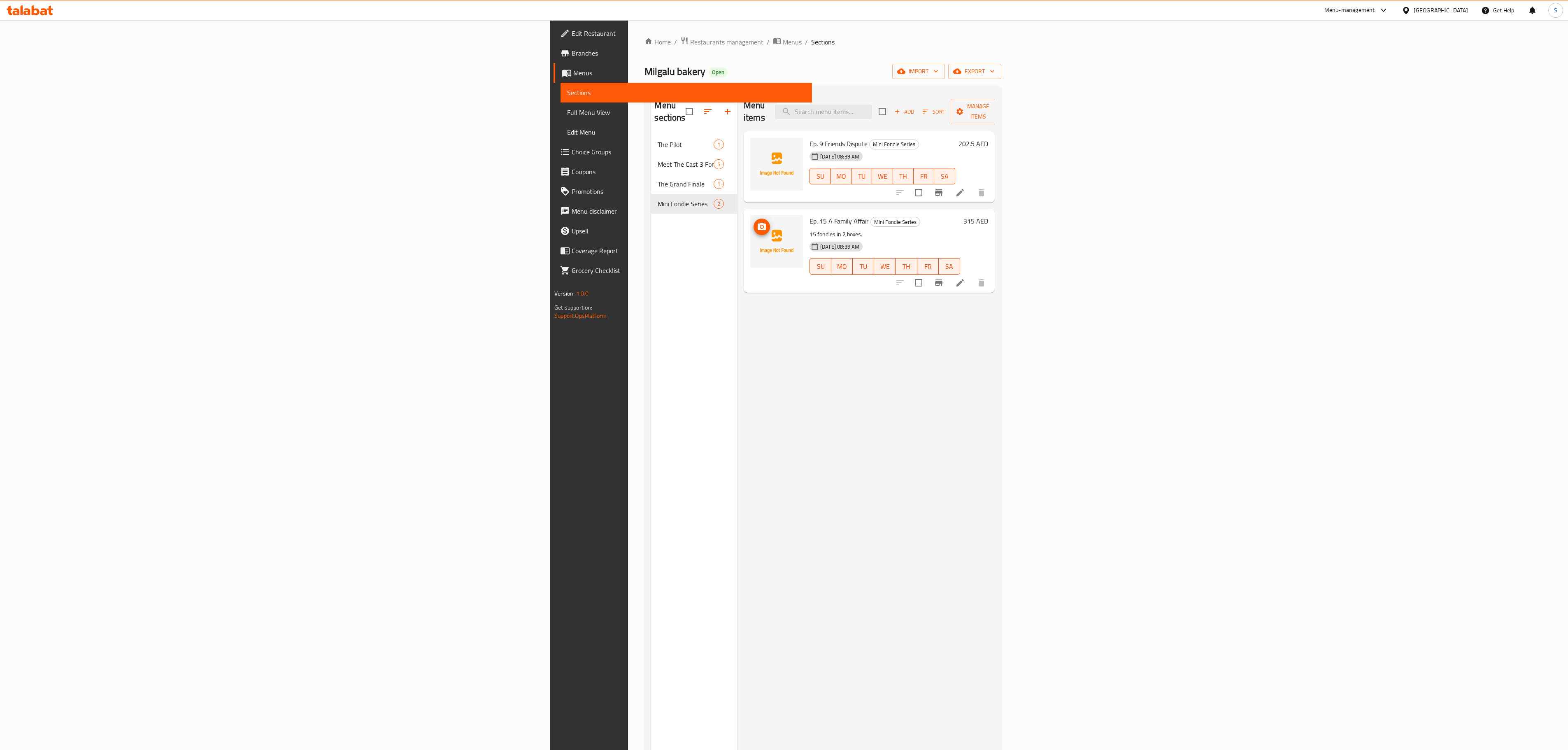
click at [757, 222] on icon "upload picture" at bounding box center [761, 227] width 10 height 10
click at [757, 145] on icon "upload picture" at bounding box center [761, 149] width 8 height 8
click at [644, 55] on div "Home / Restaurants management / Menus / Sections Milgalu bakery Open import exp…" at bounding box center [823, 443] width 357 height 812
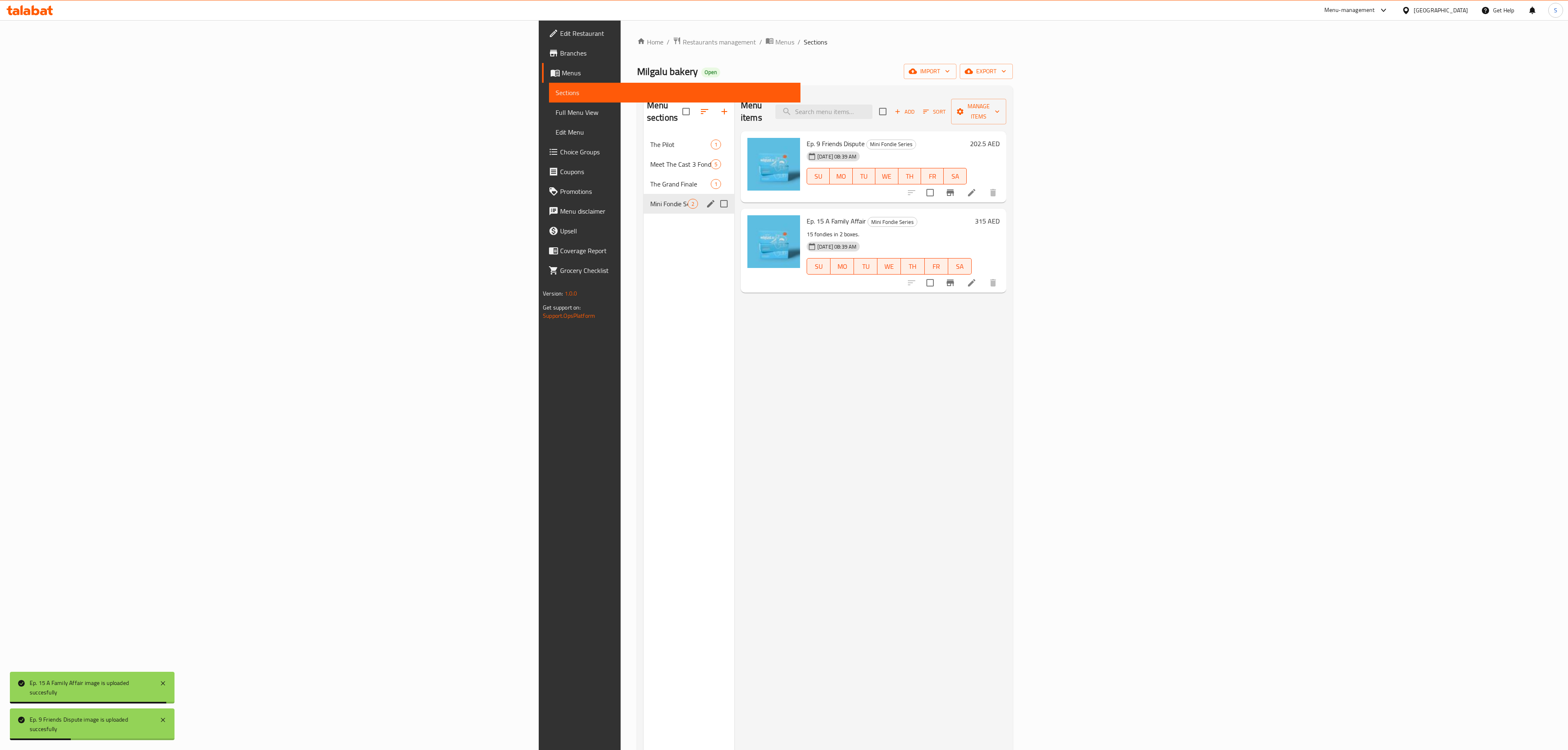
click at [644, 194] on div "Mini Fondie Series 2" at bounding box center [689, 204] width 91 height 20
click at [651, 179] on span "The Grand Finale" at bounding box center [669, 184] width 38 height 10
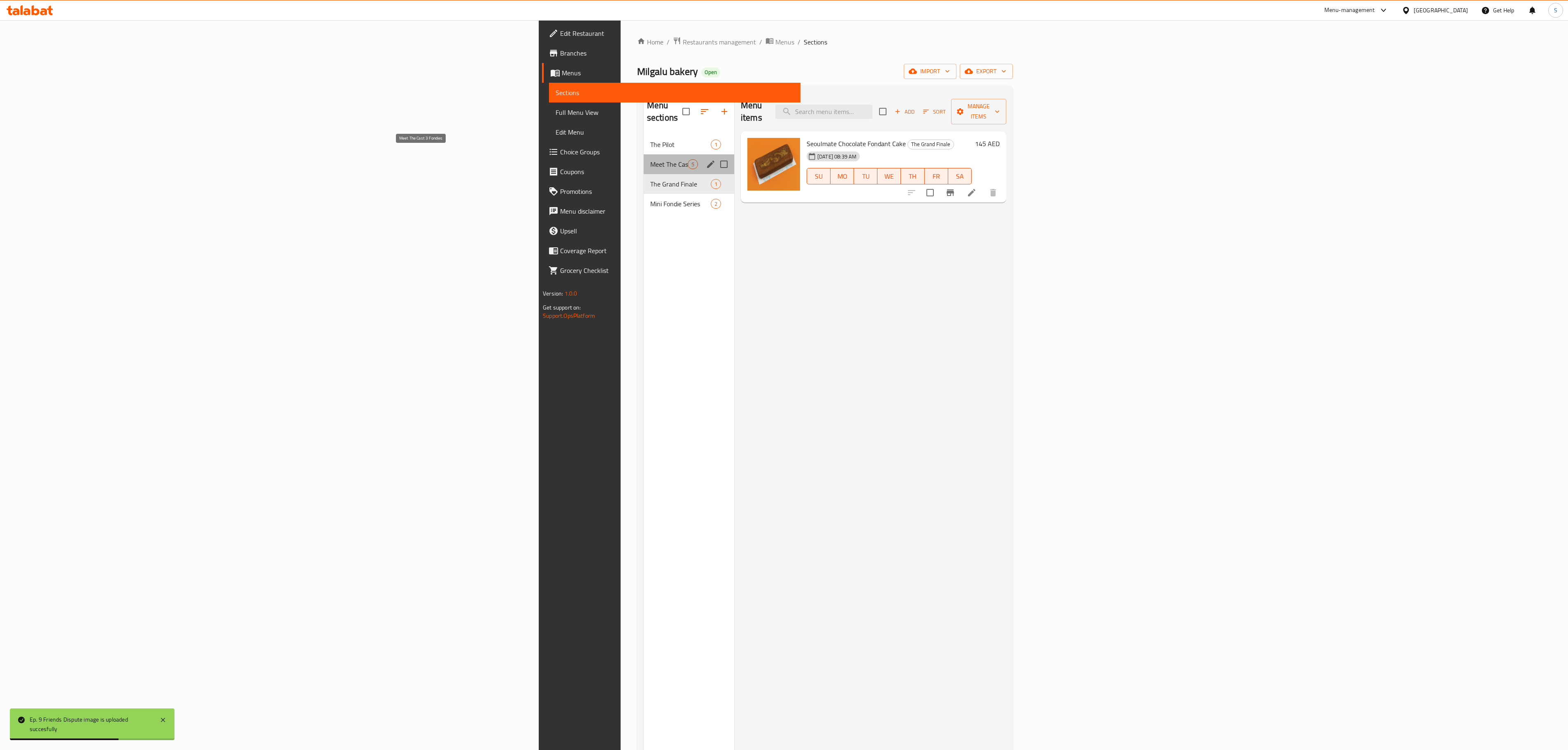
click at [651, 159] on span "Meet The Cast 3 Fondies" at bounding box center [669, 164] width 38 height 10
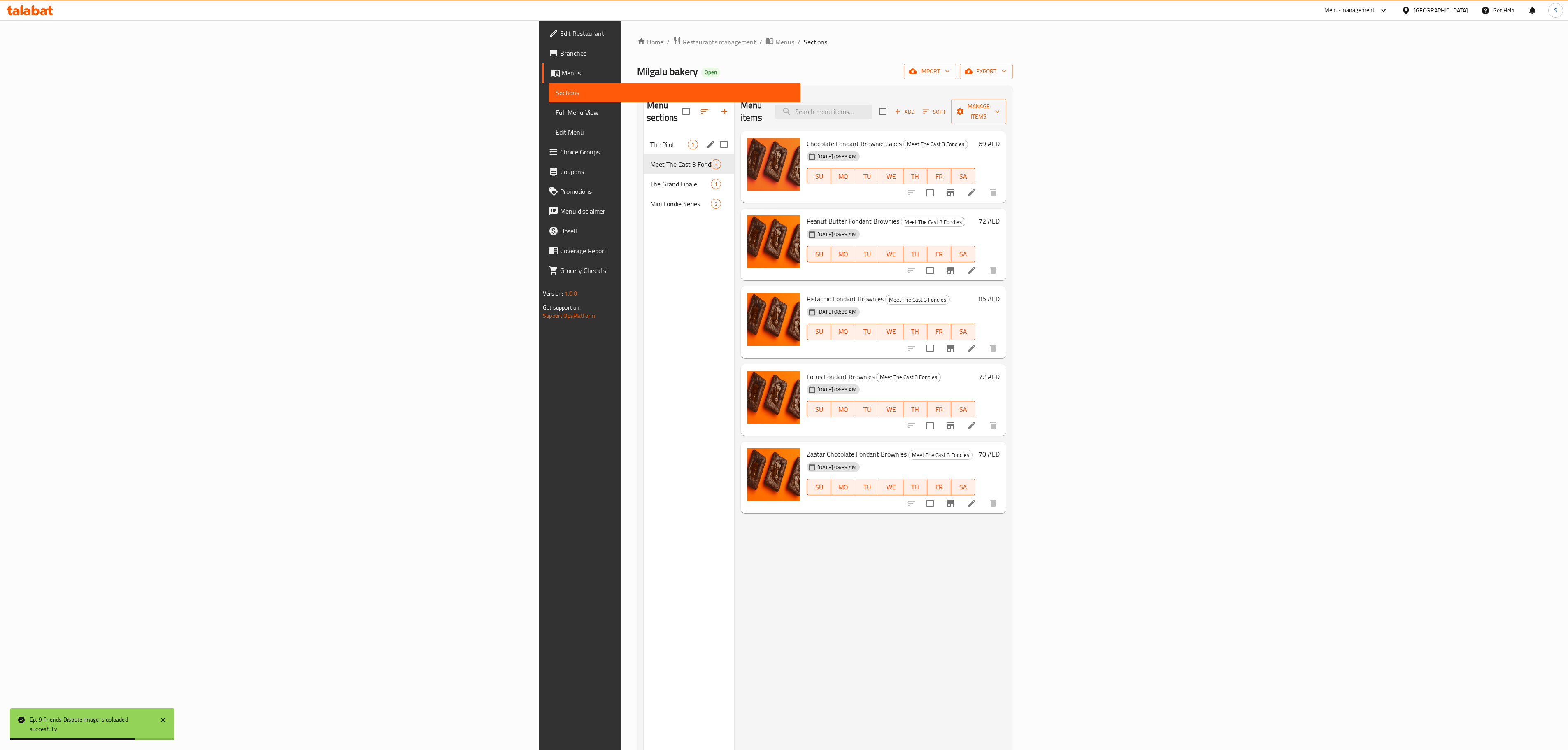
click at [644, 135] on div "The Pilot 1" at bounding box center [689, 145] width 91 height 20
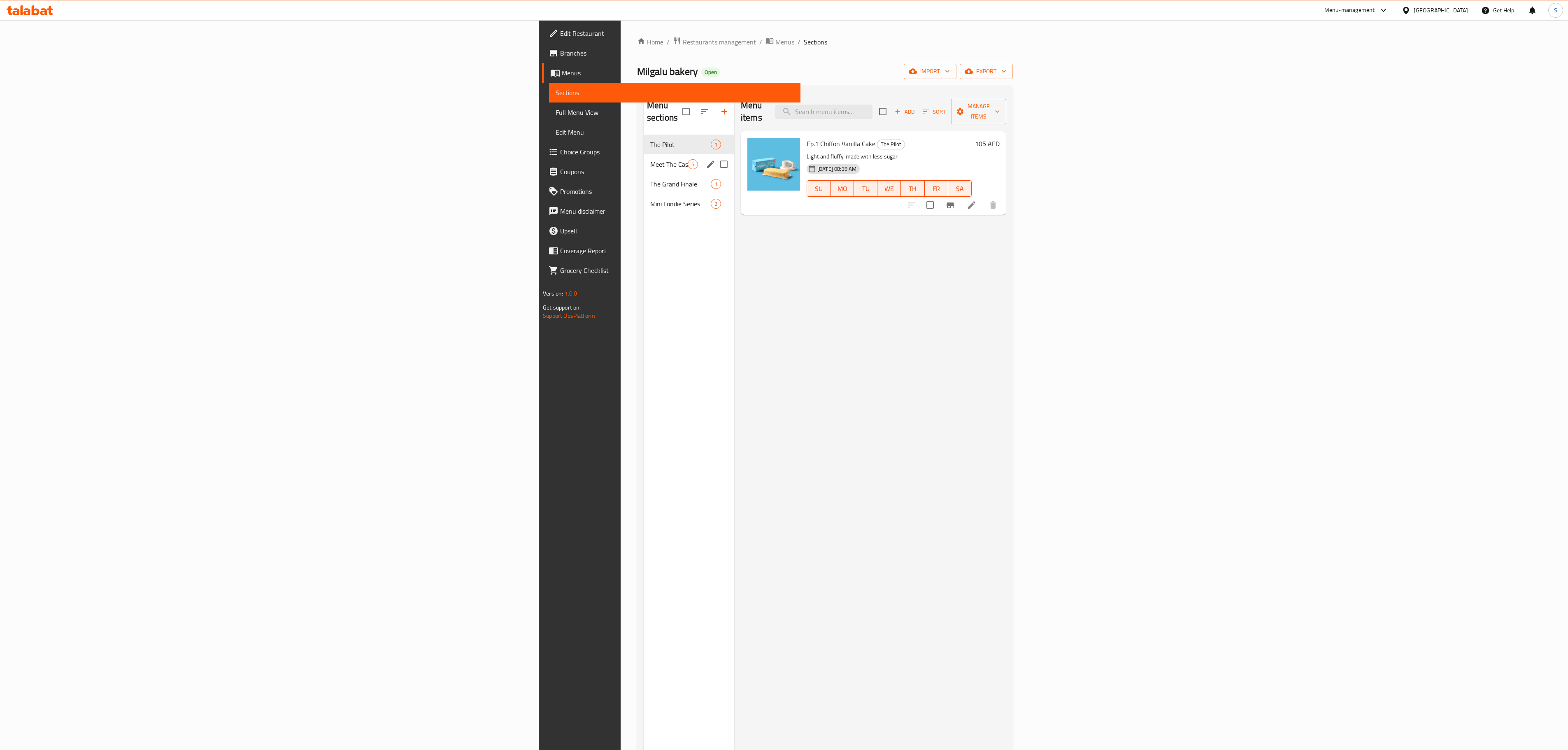
click at [644, 159] on div "Meet The Cast 3 Fondies 5" at bounding box center [689, 165] width 91 height 20
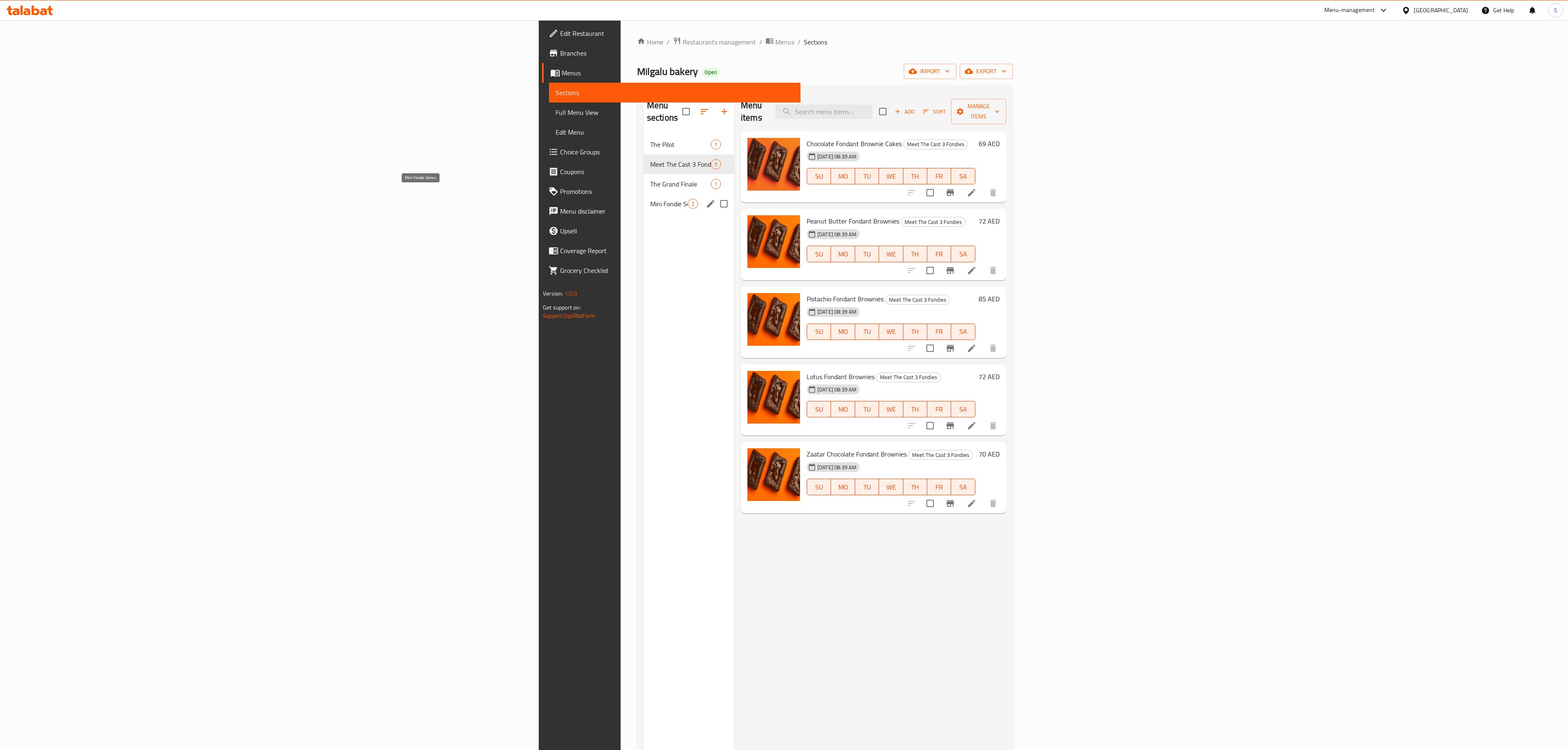
drag, startPoint x: 351, startPoint y: 185, endPoint x: 347, endPoint y: 188, distance: 5.0
click at [644, 194] on div "Mini Fondie Series 2" at bounding box center [689, 204] width 91 height 20
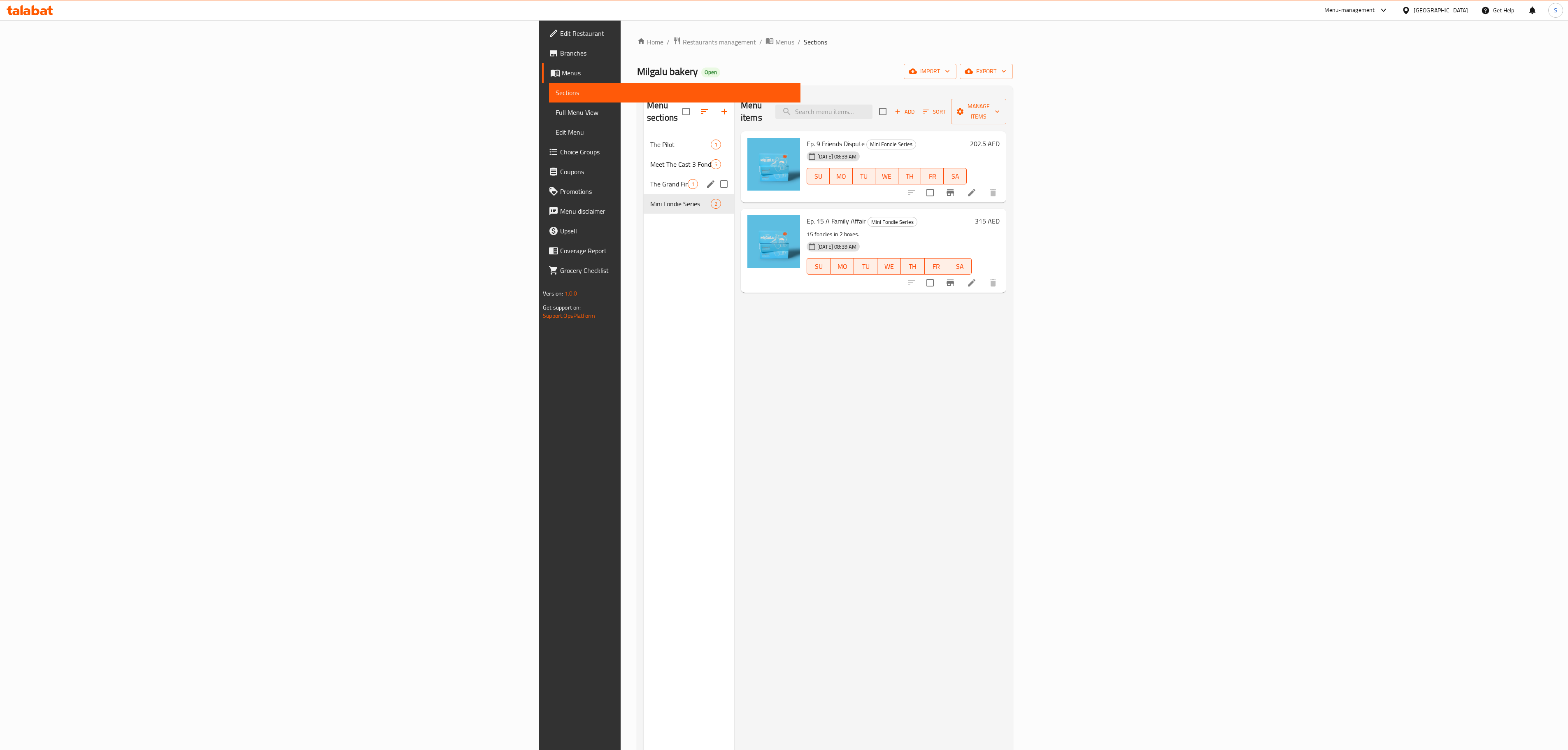
click at [644, 178] on div "The Grand Finale 1" at bounding box center [689, 184] width 91 height 20
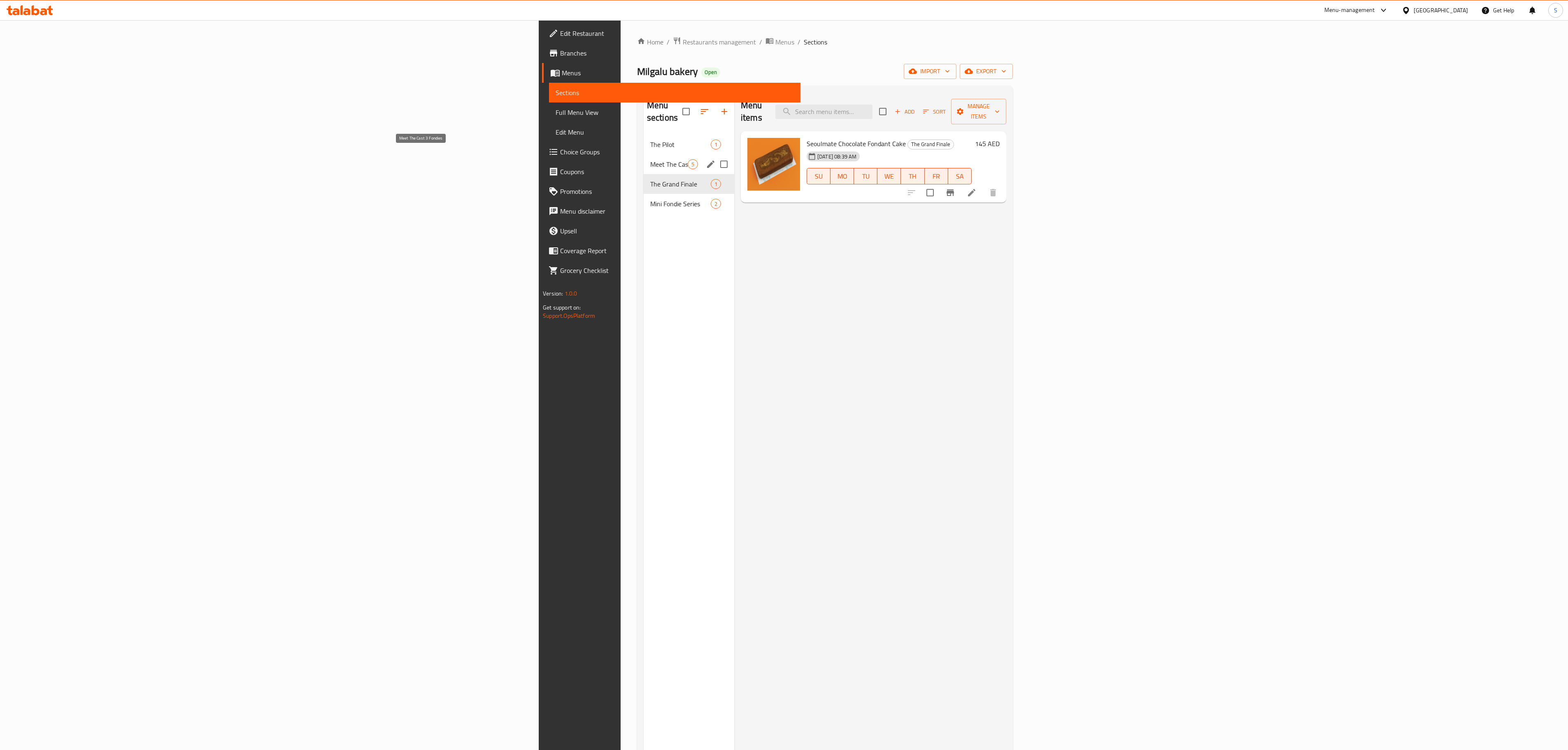
click at [651, 159] on span "Meet The Cast 3 Fondies" at bounding box center [669, 164] width 38 height 10
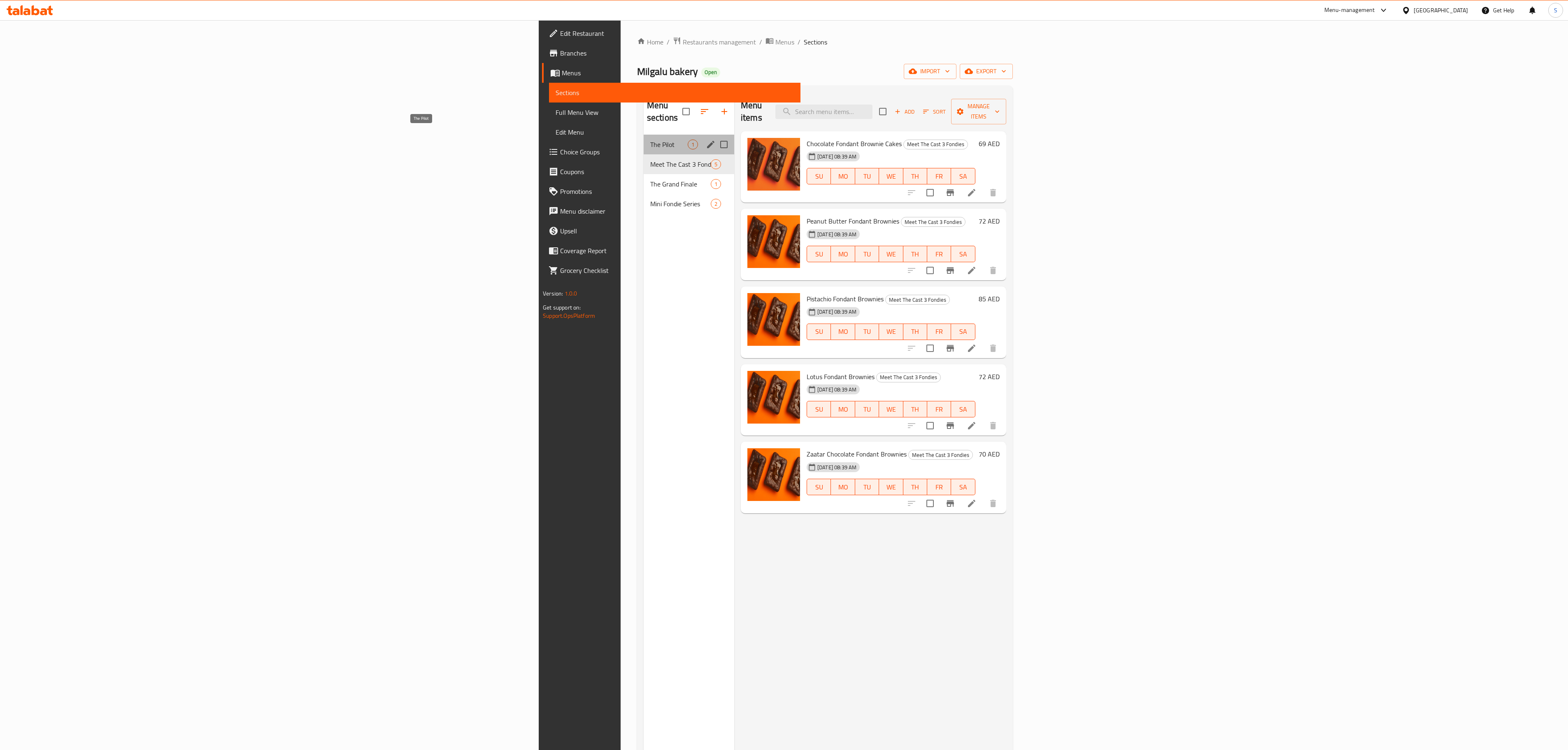
click at [651, 139] on span "The Pilot" at bounding box center [669, 144] width 38 height 10
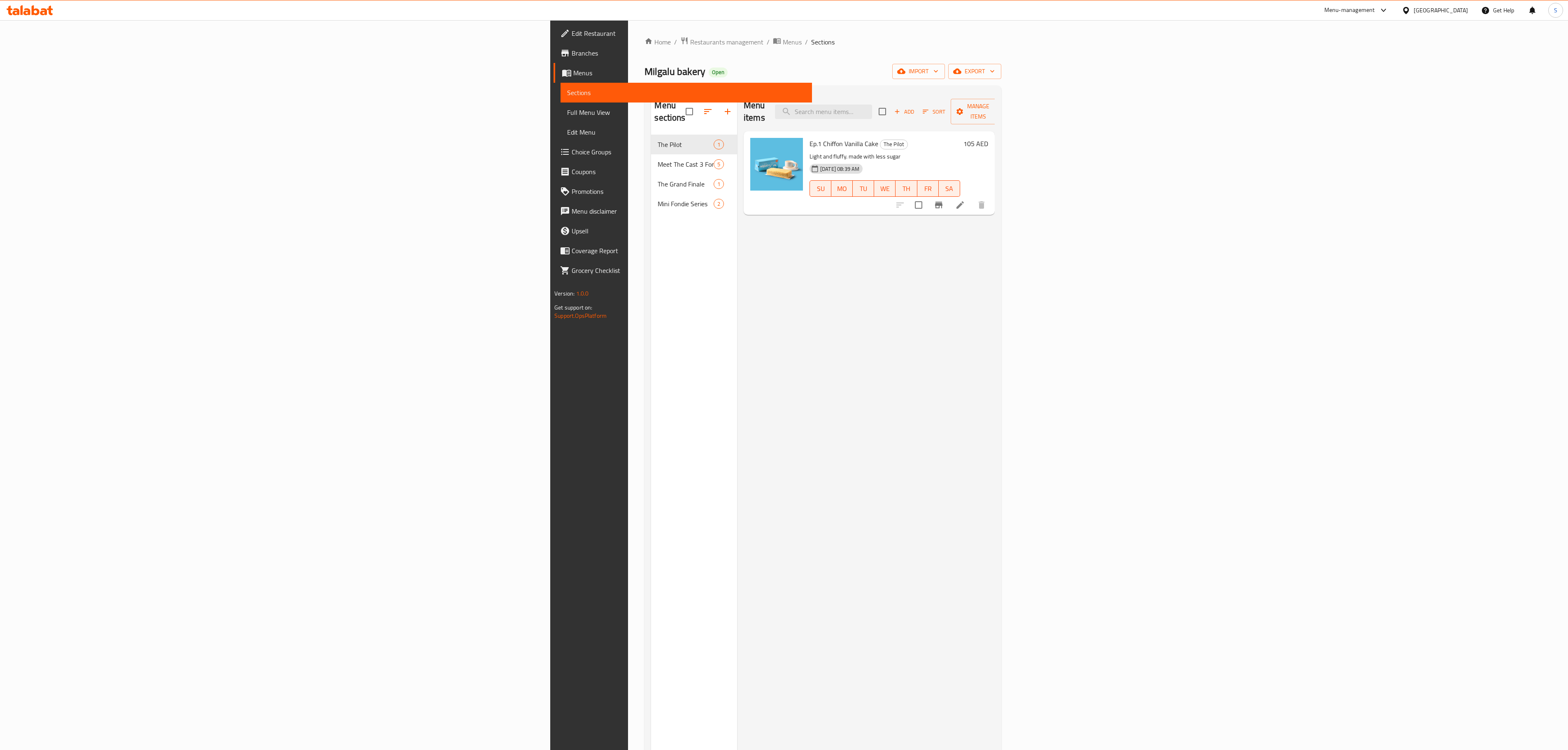
click at [753, 234] on div "Menu items Add Sort Manage items Ep.1 Chiffon Vanilla Cake The Pilot Light and …" at bounding box center [866, 467] width 258 height 750
drag, startPoint x: 1193, startPoint y: 328, endPoint x: 1277, endPoint y: 330, distance: 84.0
click at [995, 330] on div "Menu items Add Sort Manage items Ep.1 Chiffon Vanilla Cake The Pilot Light and …" at bounding box center [866, 467] width 258 height 750
drag, startPoint x: 1293, startPoint y: 360, endPoint x: 1098, endPoint y: 305, distance: 202.6
click at [995, 382] on div "Menu items Add Sort Manage items Ep.1 Chiffon Vanilla Cake The Pilot Light and …" at bounding box center [866, 467] width 258 height 750
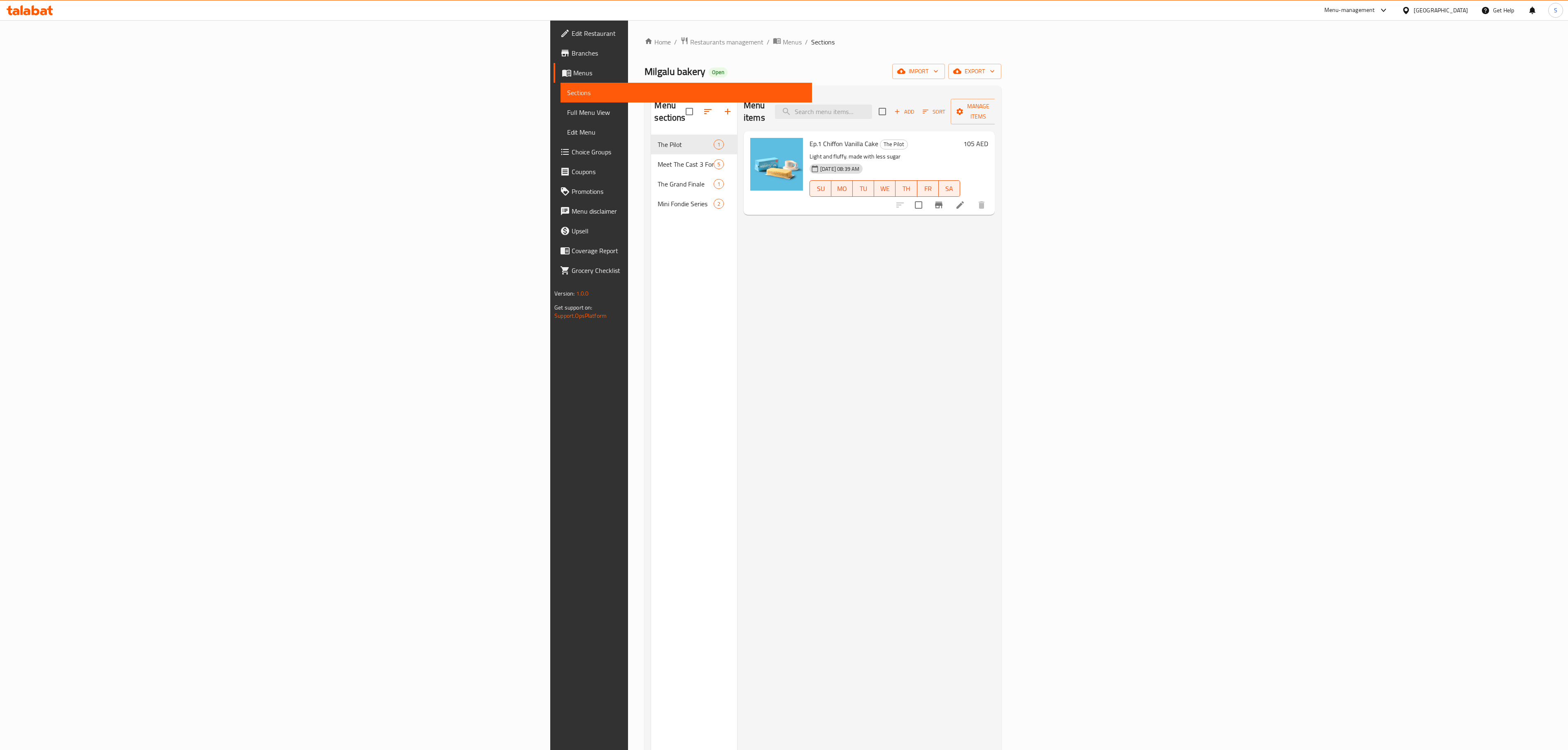
click at [995, 281] on div "Menu items Add Sort Manage items Ep.1 Chiffon Vanilla Cake The Pilot Light and …" at bounding box center [866, 467] width 258 height 750
drag, startPoint x: 1074, startPoint y: 281, endPoint x: 791, endPoint y: 325, distance: 286.4
click at [791, 325] on div "Menu items Add Sort Manage items Ep.1 Chiffon Vanilla Cake The Pilot Light and …" at bounding box center [866, 467] width 258 height 750
drag, startPoint x: 285, startPoint y: 315, endPoint x: 391, endPoint y: 349, distance: 111.3
click at [651, 349] on div "Menu sections The Pilot 1 Meet The Cast 3 Fondies 5 The Grand Finale 1 Mini Fon…" at bounding box center [694, 467] width 86 height 750
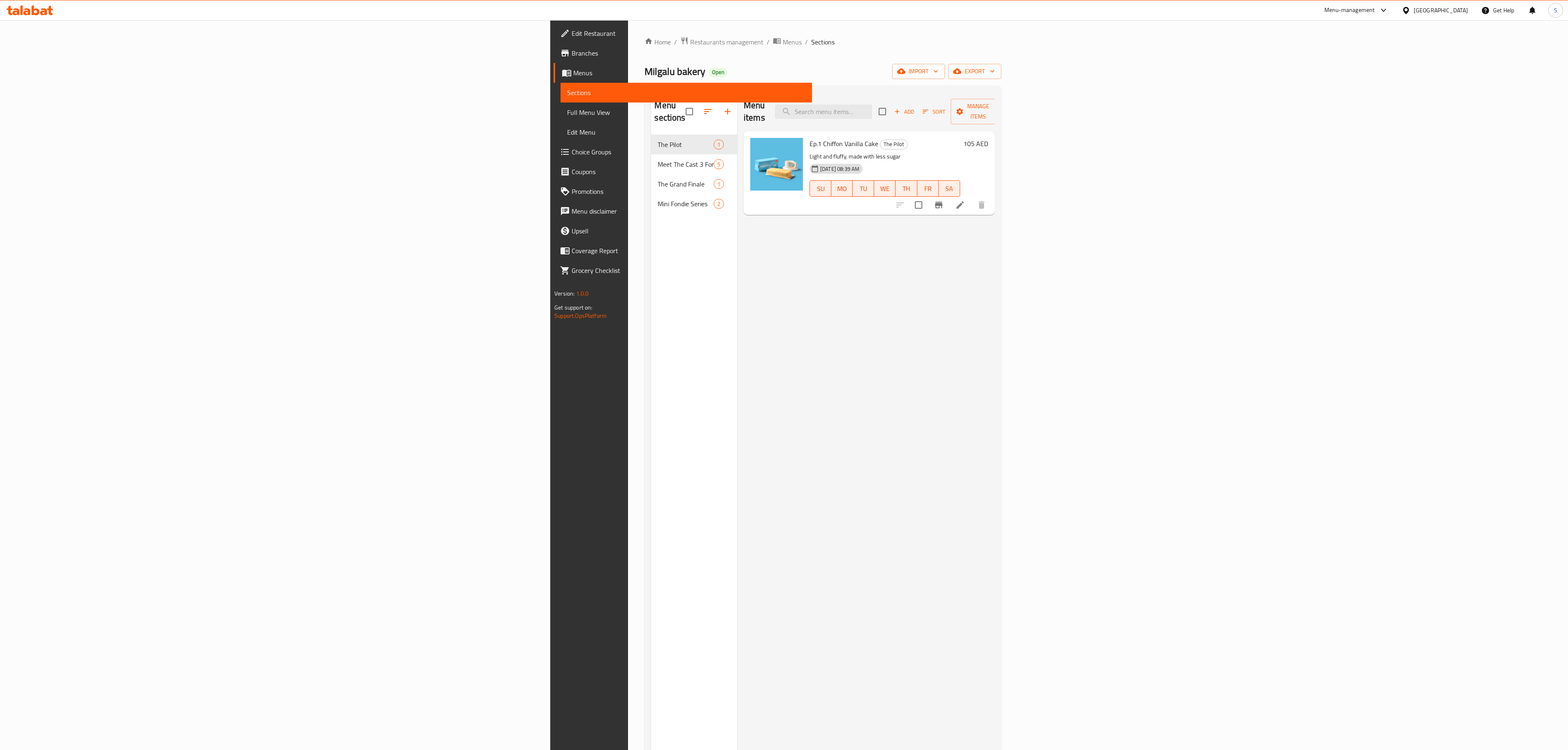
drag, startPoint x: 386, startPoint y: 315, endPoint x: 586, endPoint y: 339, distance: 201.4
click at [651, 341] on div "Menu sections The Pilot 1 Meet The Cast 3 Fondies 5 The Grand Finale 1 Mini Fon…" at bounding box center [694, 467] width 86 height 750
click at [651, 214] on div "Menu sections The Pilot 1 Meet The Cast 3 Fondies 5 The Grand Finale 1 Mini Fon…" at bounding box center [694, 467] width 86 height 750
drag, startPoint x: 462, startPoint y: 203, endPoint x: 462, endPoint y: 208, distance: 5.0
click at [651, 208] on div "Menu sections The Pilot 1 Meet The Cast 3 Fondies 5 The Grand Finale 1 Mini Fon…" at bounding box center [694, 467] width 86 height 750
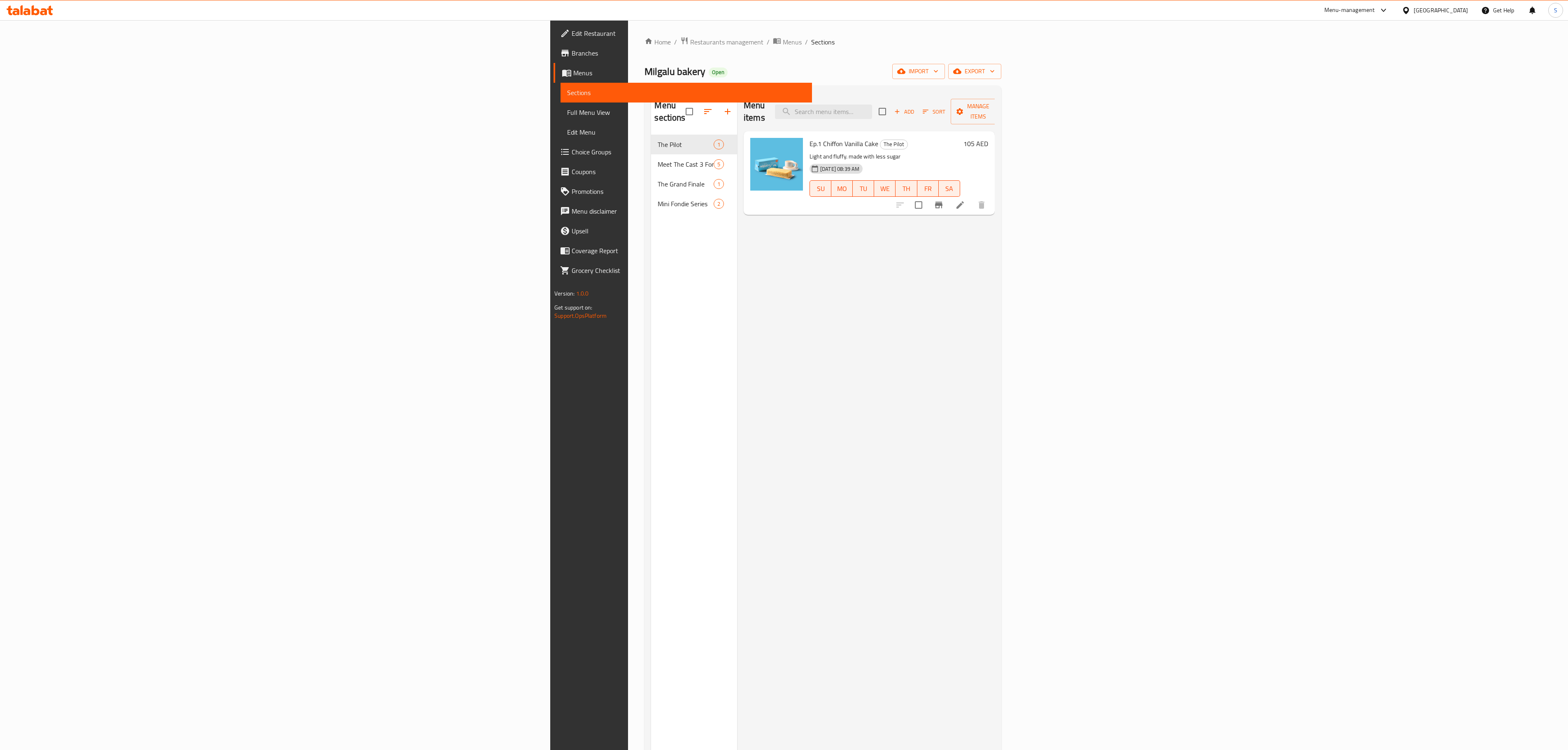
drag, startPoint x: 92, startPoint y: 22, endPoint x: 88, endPoint y: 34, distance: 12.6
click at [544, 23] on ul "Edit Restaurant Branches Menus Sections Full Menu View Edit Menu Choice Groups …" at bounding box center [678, 152] width 268 height 264
click at [572, 36] on span "Edit Restaurant" at bounding box center [689, 33] width 234 height 10
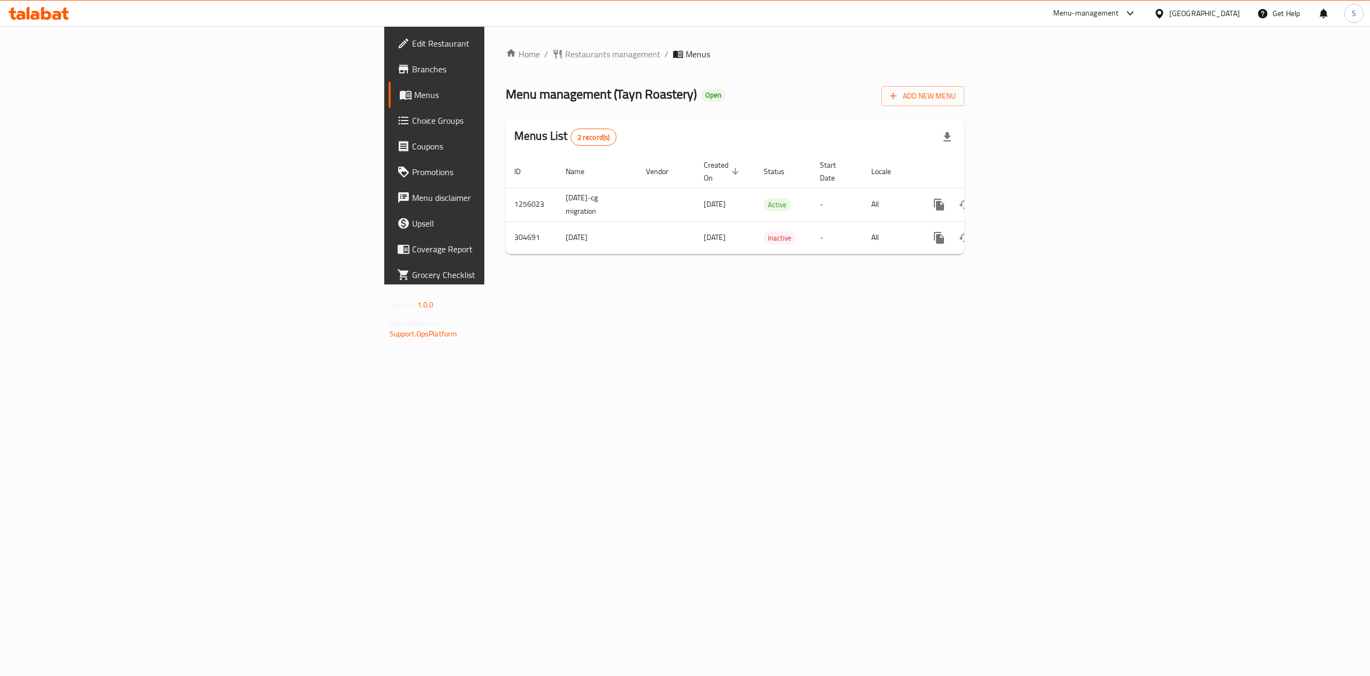
click at [389, 57] on link "Branches" at bounding box center [501, 69] width 225 height 26
